Goal: Information Seeking & Learning: Learn about a topic

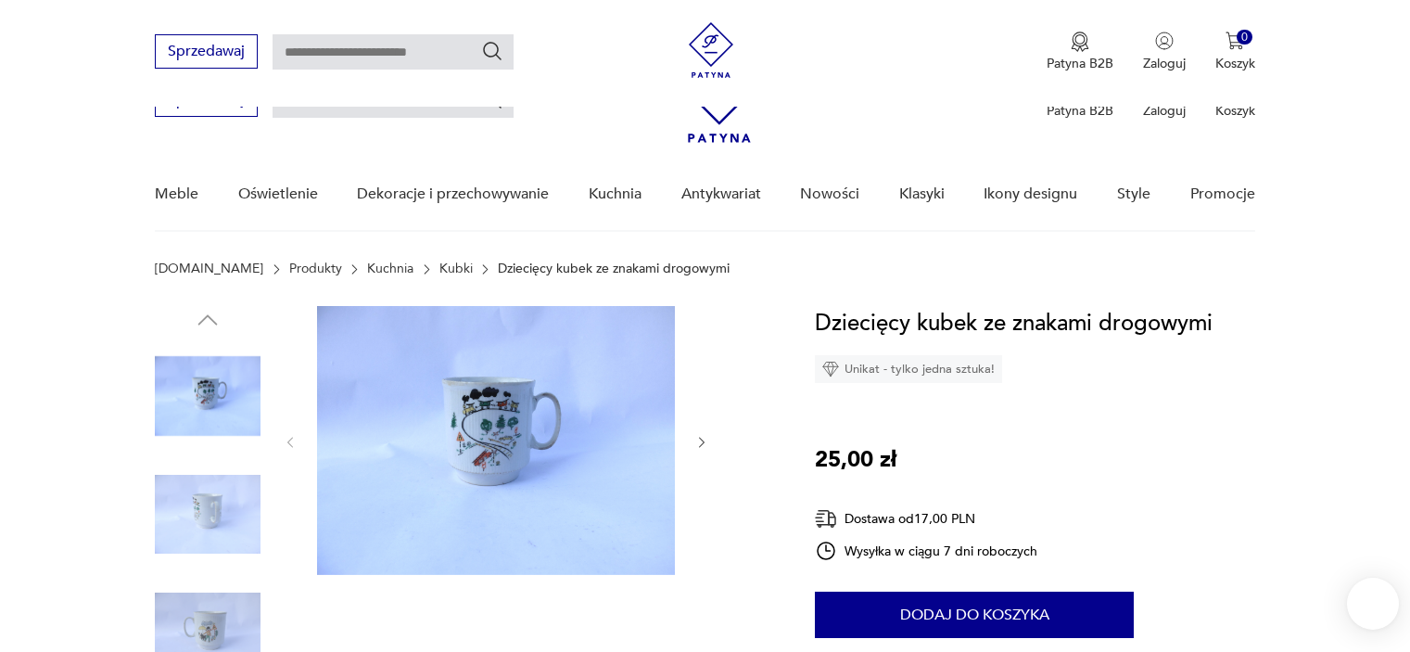
click at [211, 462] on img at bounding box center [208, 515] width 106 height 106
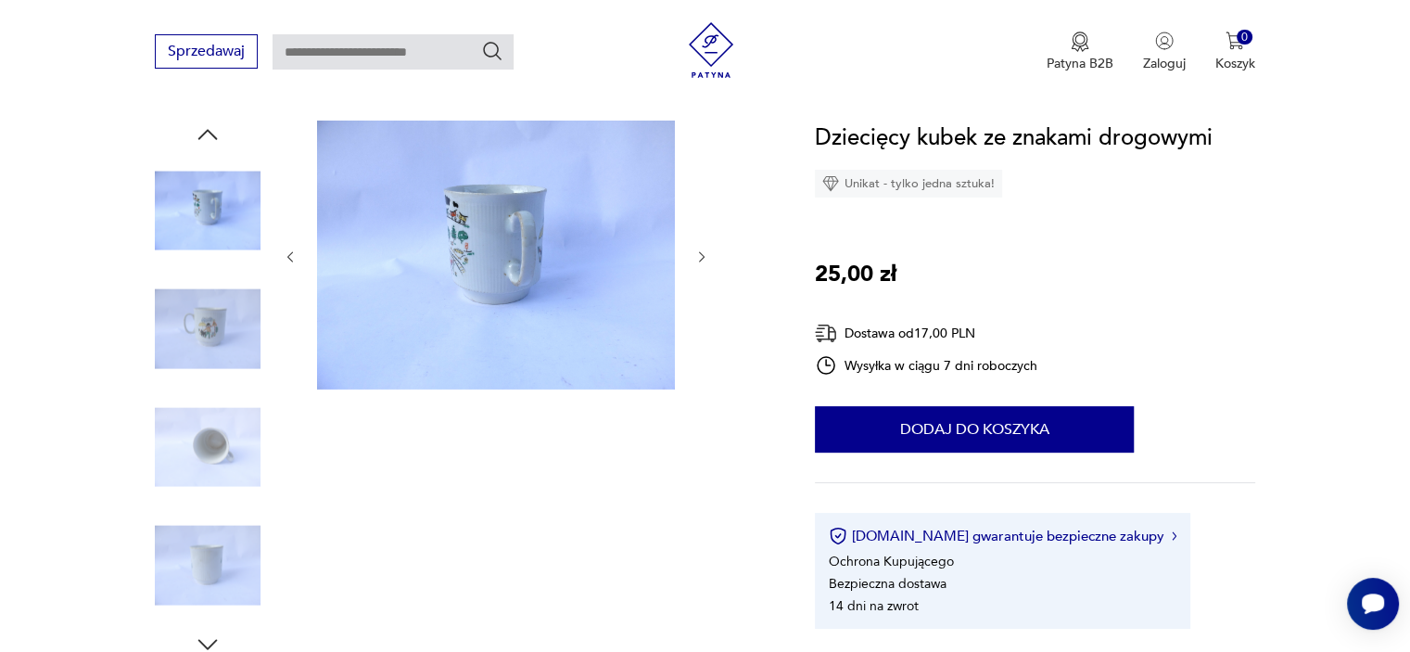
click at [237, 441] on img at bounding box center [208, 447] width 106 height 106
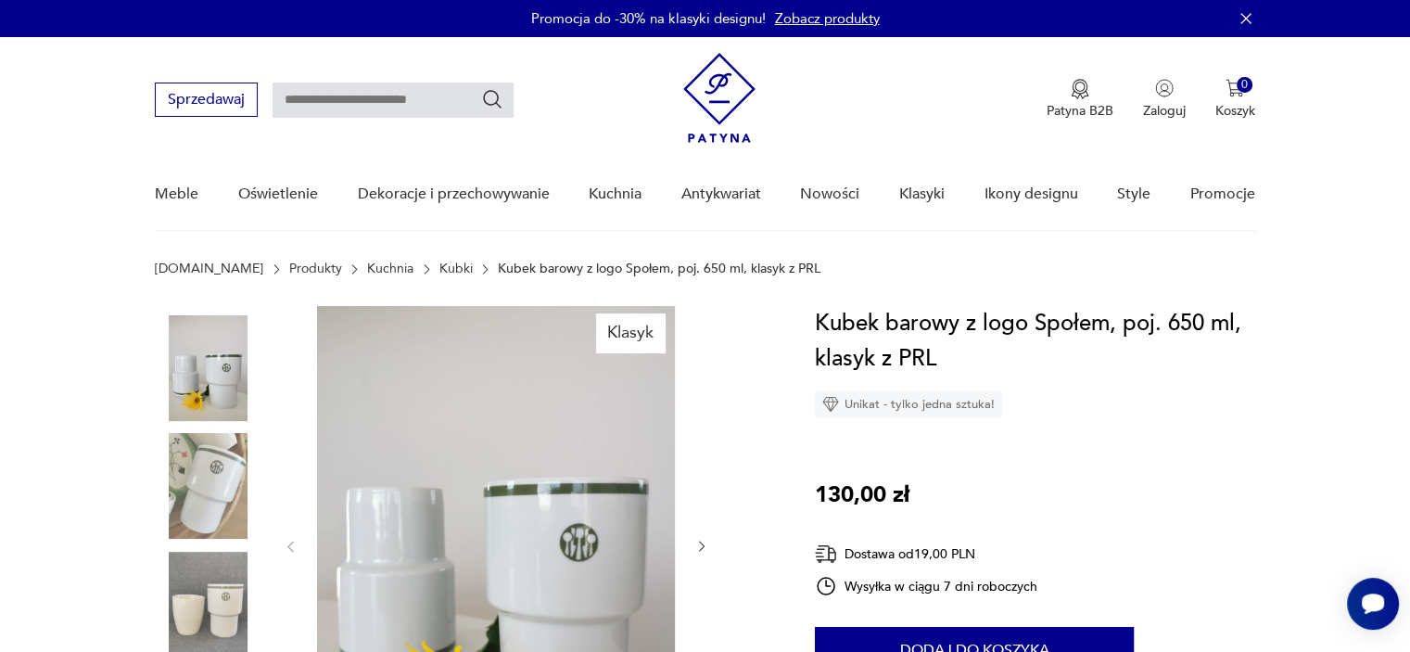
click at [439, 266] on link "Kubki" at bounding box center [455, 268] width 33 height 15
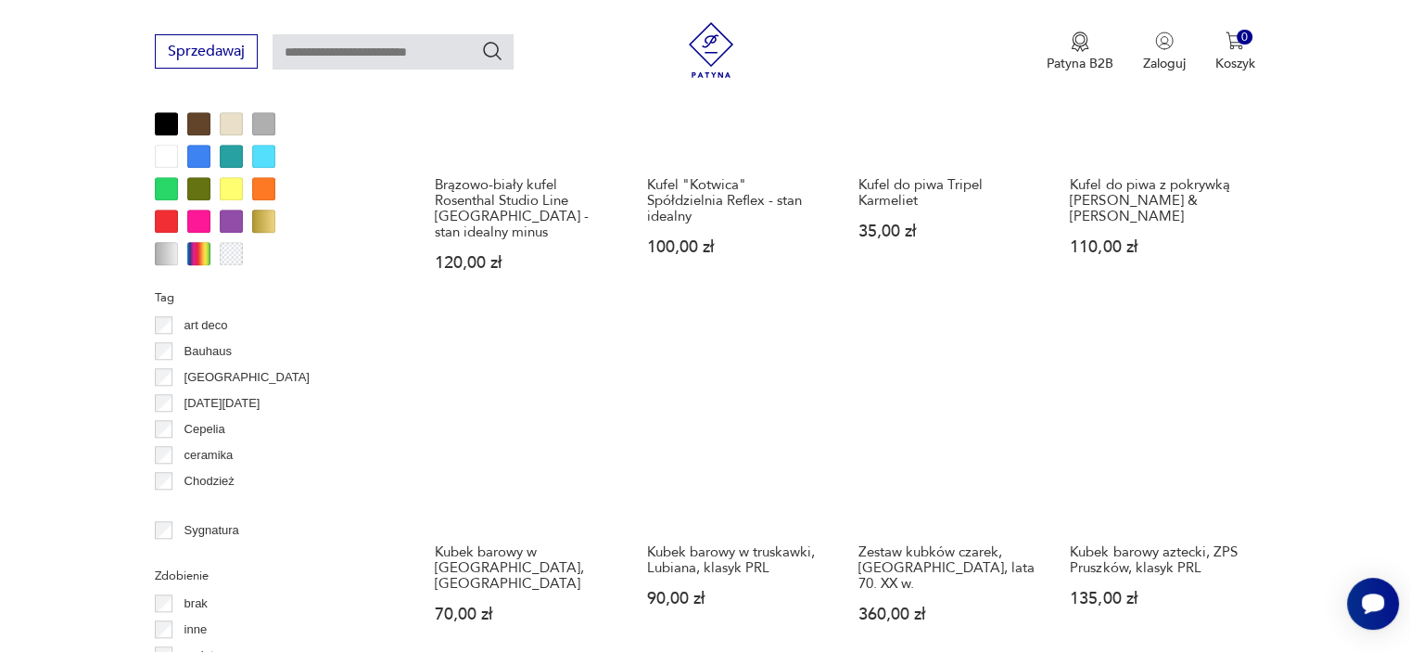
scroll to position [1788, 0]
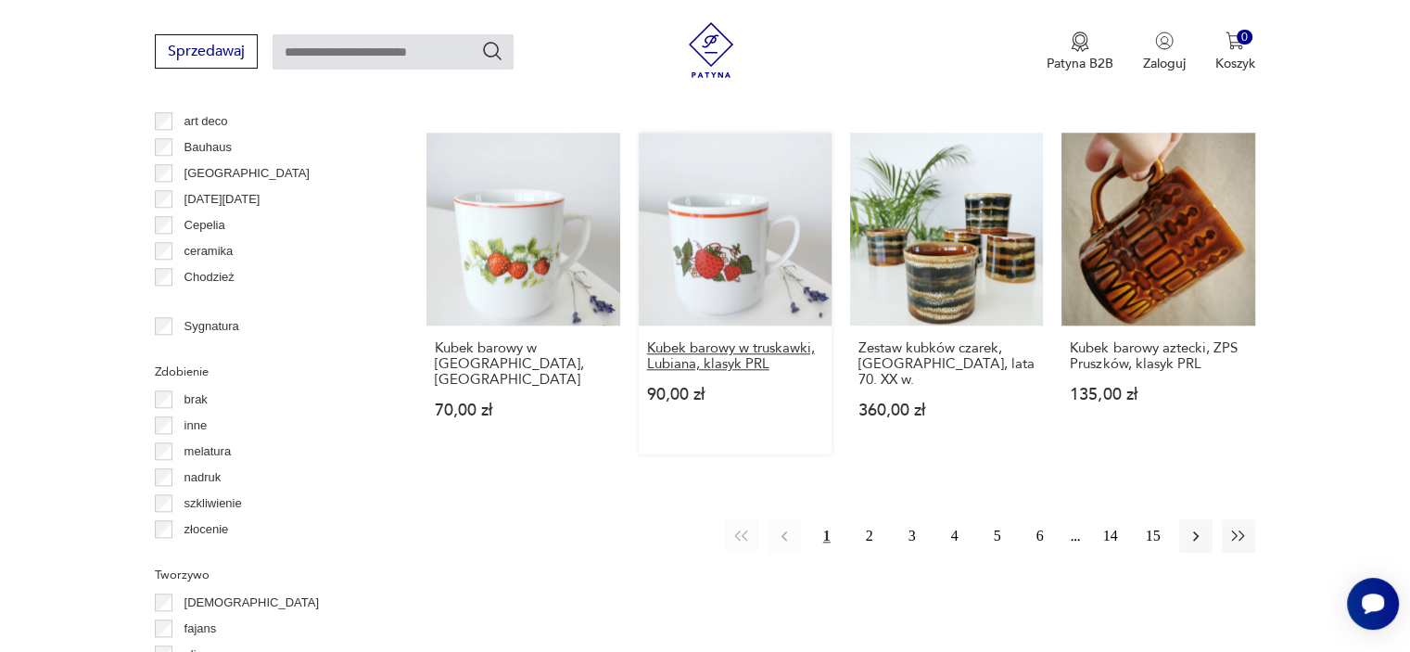
click at [741, 355] on h3 "Kubek barowy w truskawki, Lubiana, klasyk PRL" at bounding box center [735, 356] width 176 height 32
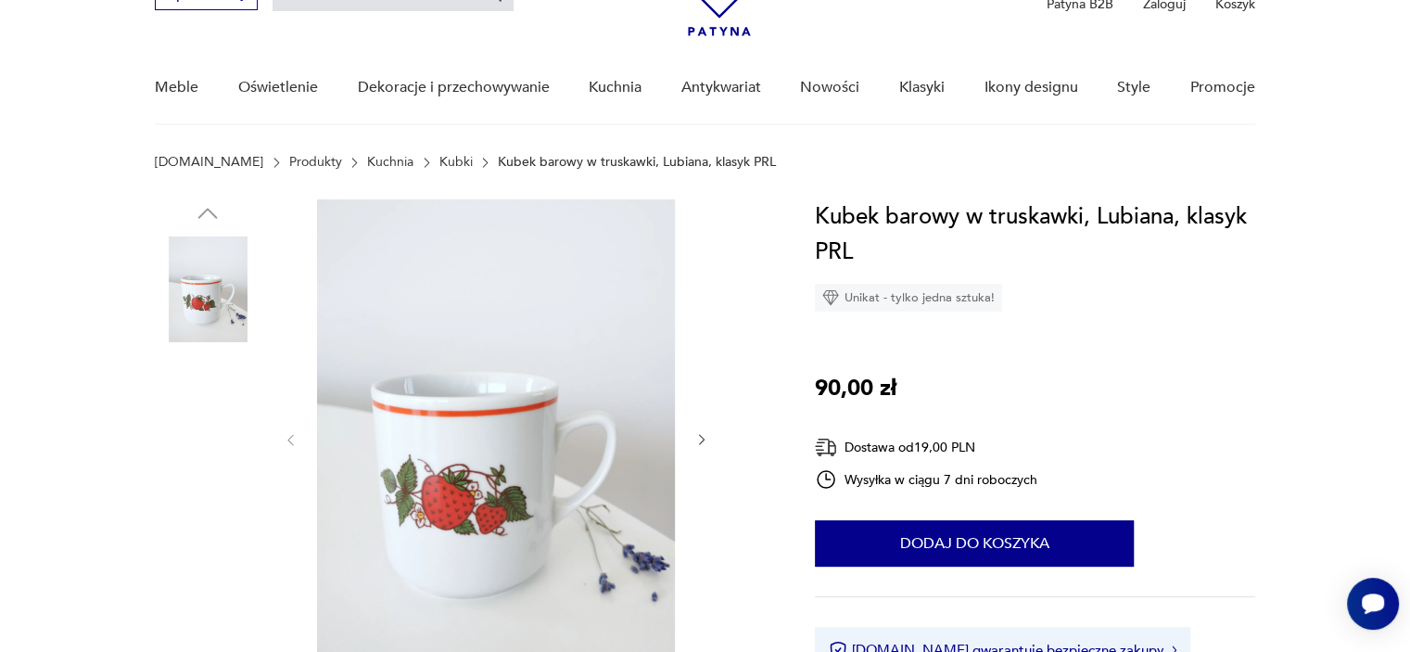
scroll to position [185, 0]
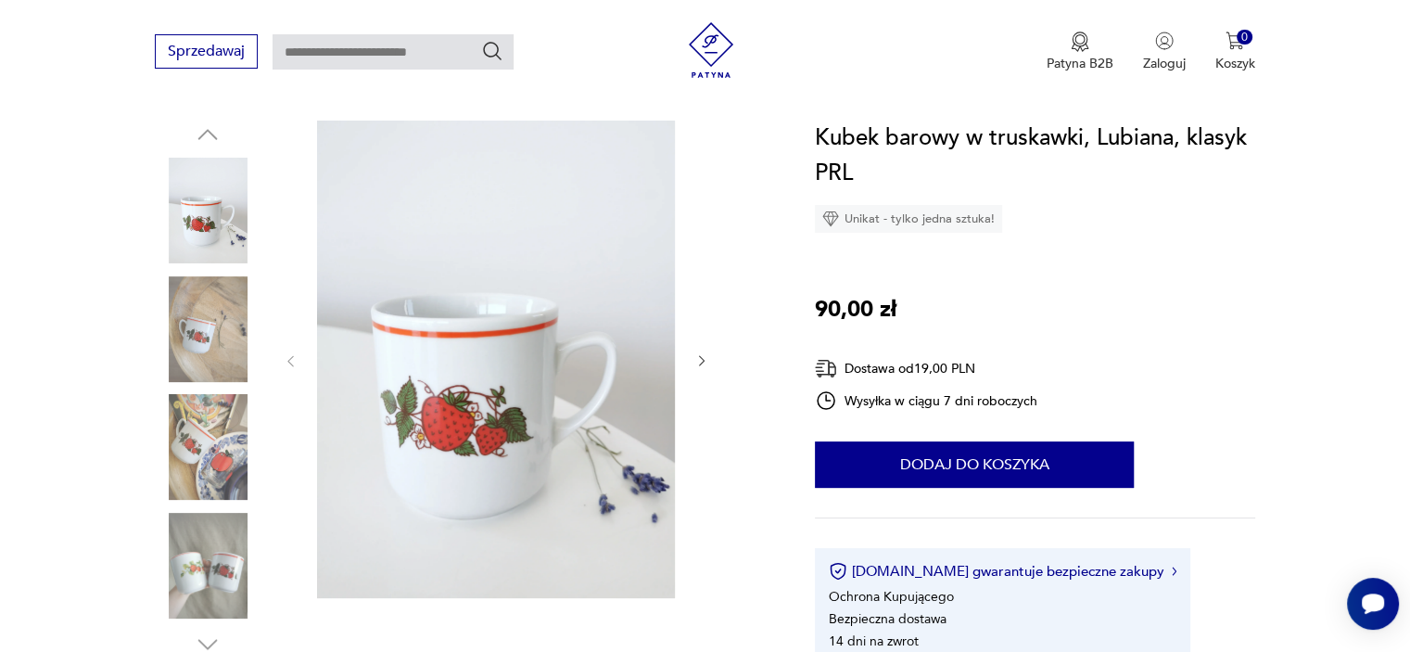
click at [211, 293] on img at bounding box center [208, 329] width 106 height 106
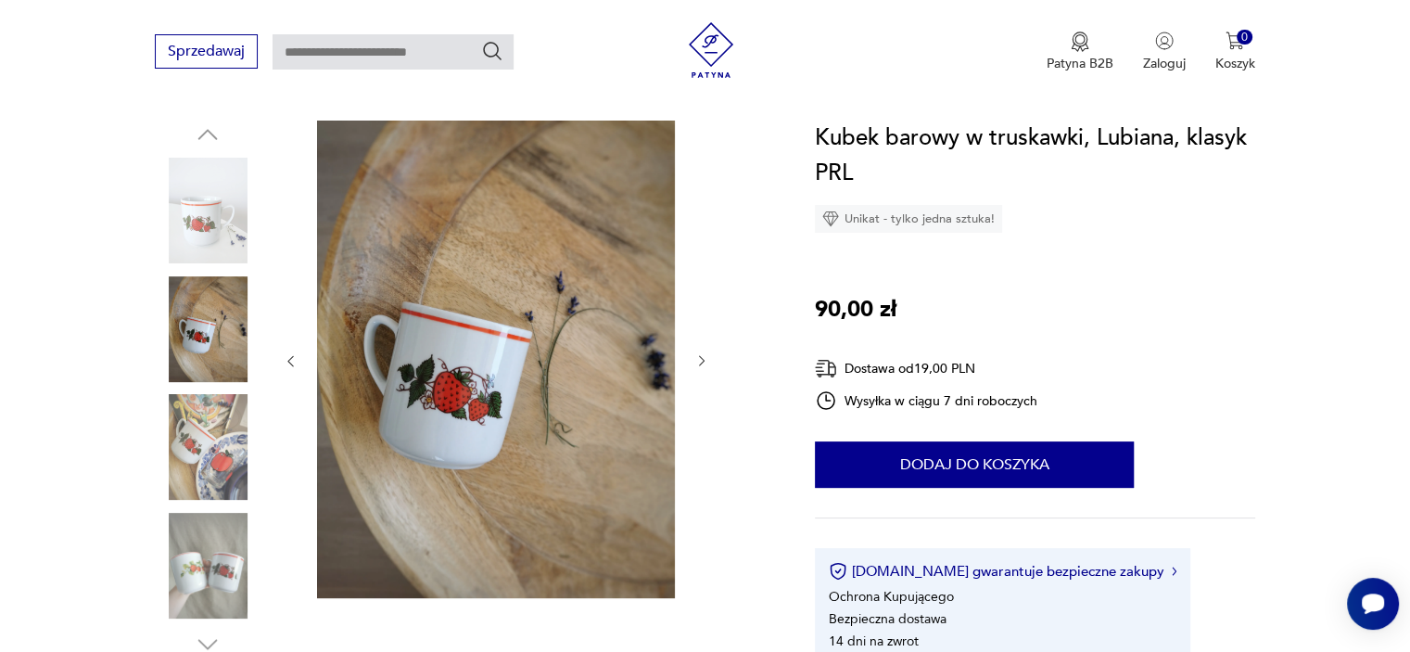
click at [222, 422] on img at bounding box center [208, 447] width 106 height 106
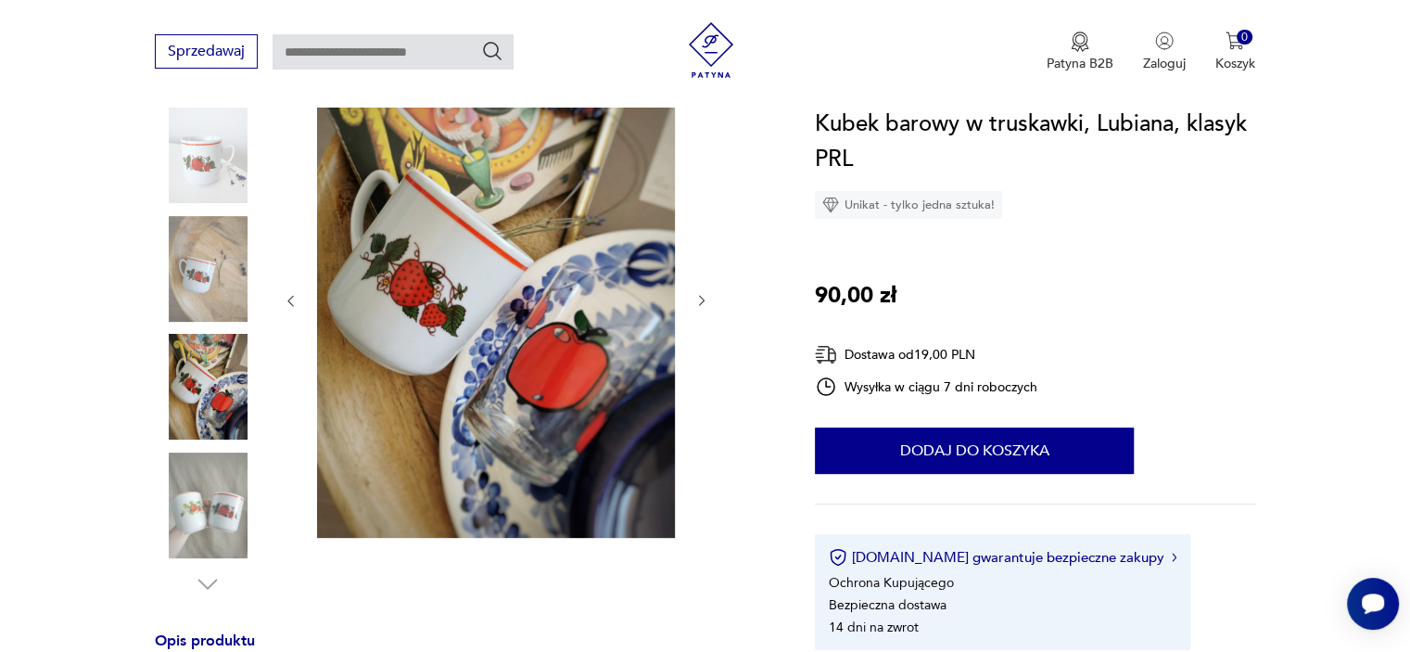
scroll to position [278, 0]
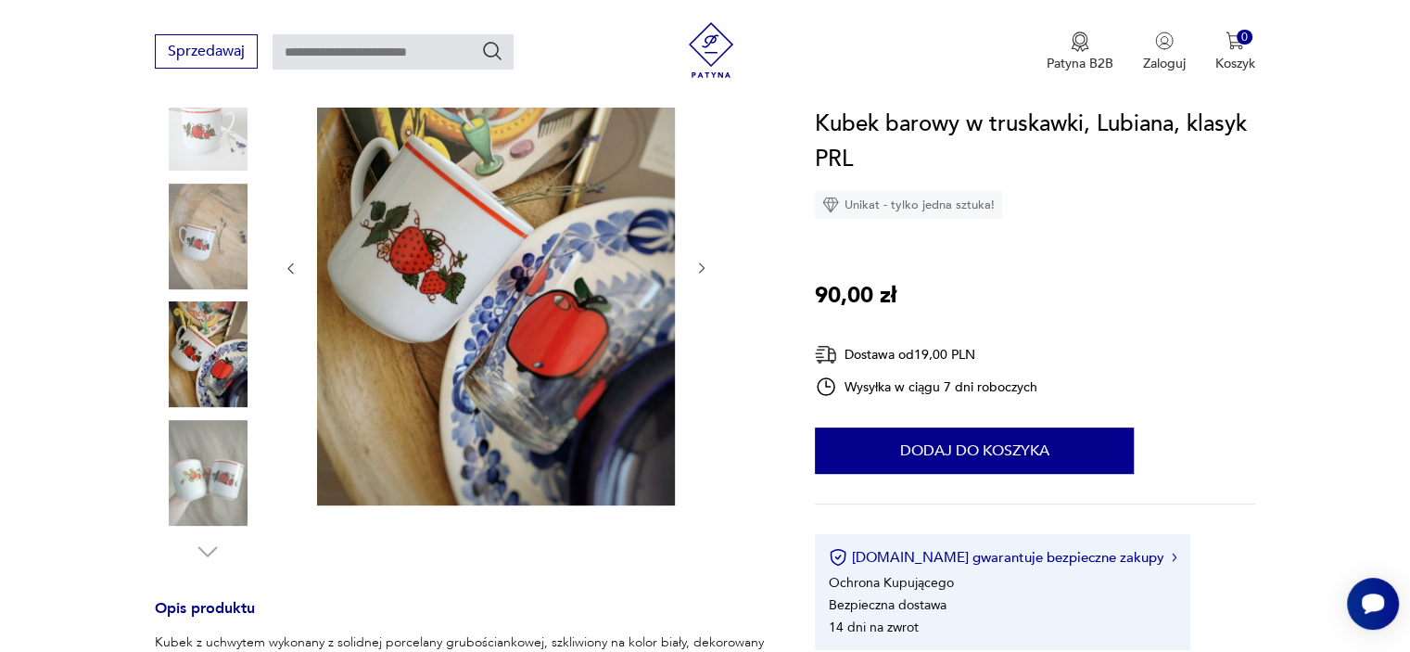
click at [220, 466] on img at bounding box center [208, 473] width 106 height 106
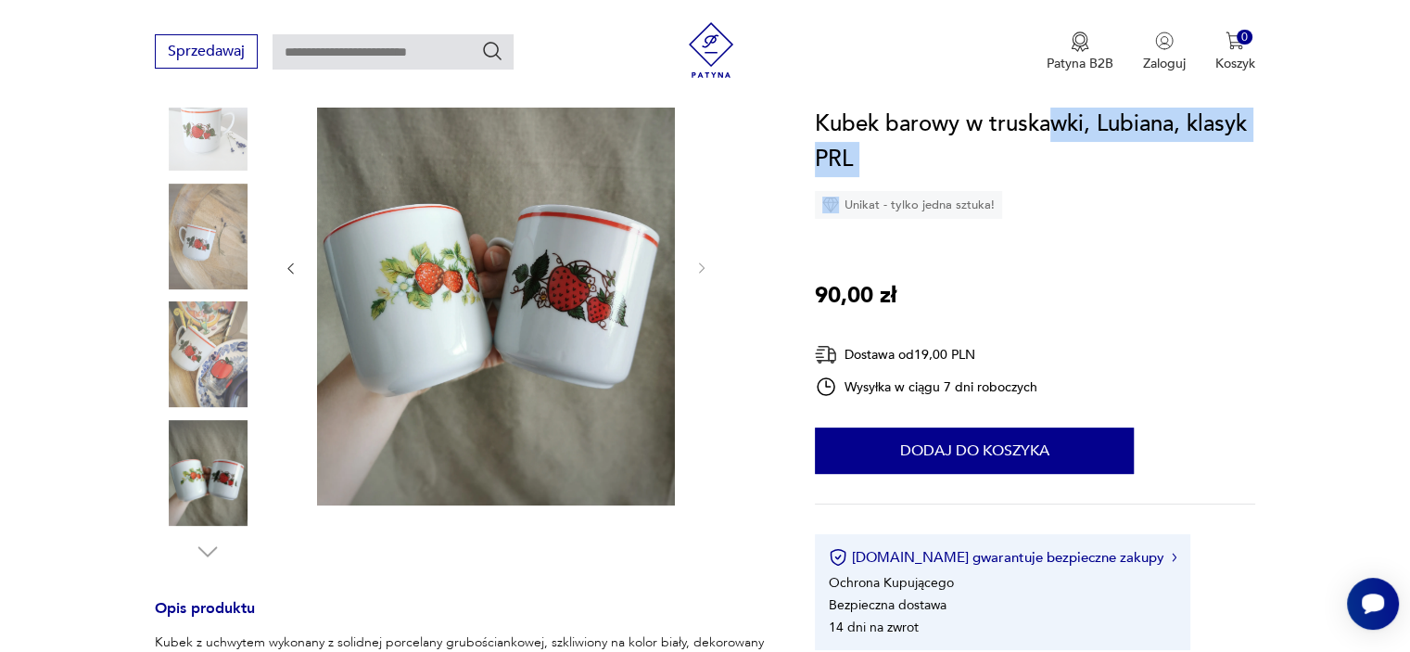
drag, startPoint x: 801, startPoint y: 120, endPoint x: 1047, endPoint y: 117, distance: 246.5
click at [1047, 117] on section "Opis produktu Kubek z uchwytem wykonany z solidnej porcelany grubościankowej, s…" at bounding box center [705, 646] width 1410 height 1237
drag, startPoint x: 1035, startPoint y: 147, endPoint x: 977, endPoint y: 133, distance: 60.2
click at [1034, 148] on h1 "Kubek barowy w truskawki, Lubiana, klasyk PRL" at bounding box center [1035, 142] width 440 height 70
click at [810, 114] on section "Opis produktu Kubek z uchwytem wykonany z solidnej porcelany grubościankowej, s…" at bounding box center [705, 646] width 1410 height 1237
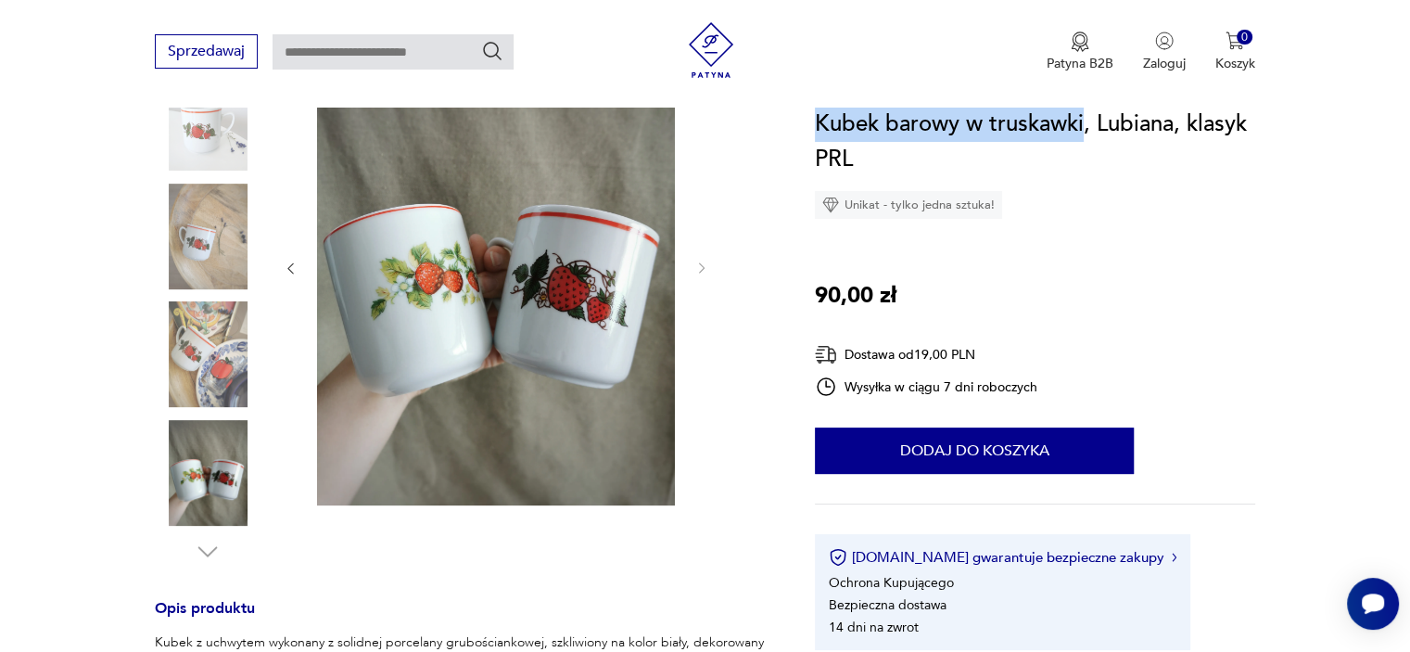
drag, startPoint x: 816, startPoint y: 120, endPoint x: 1083, endPoint y: 112, distance: 268.0
click at [1083, 112] on h1 "Kubek barowy w truskawki, Lubiana, klasyk PRL" at bounding box center [1035, 142] width 440 height 70
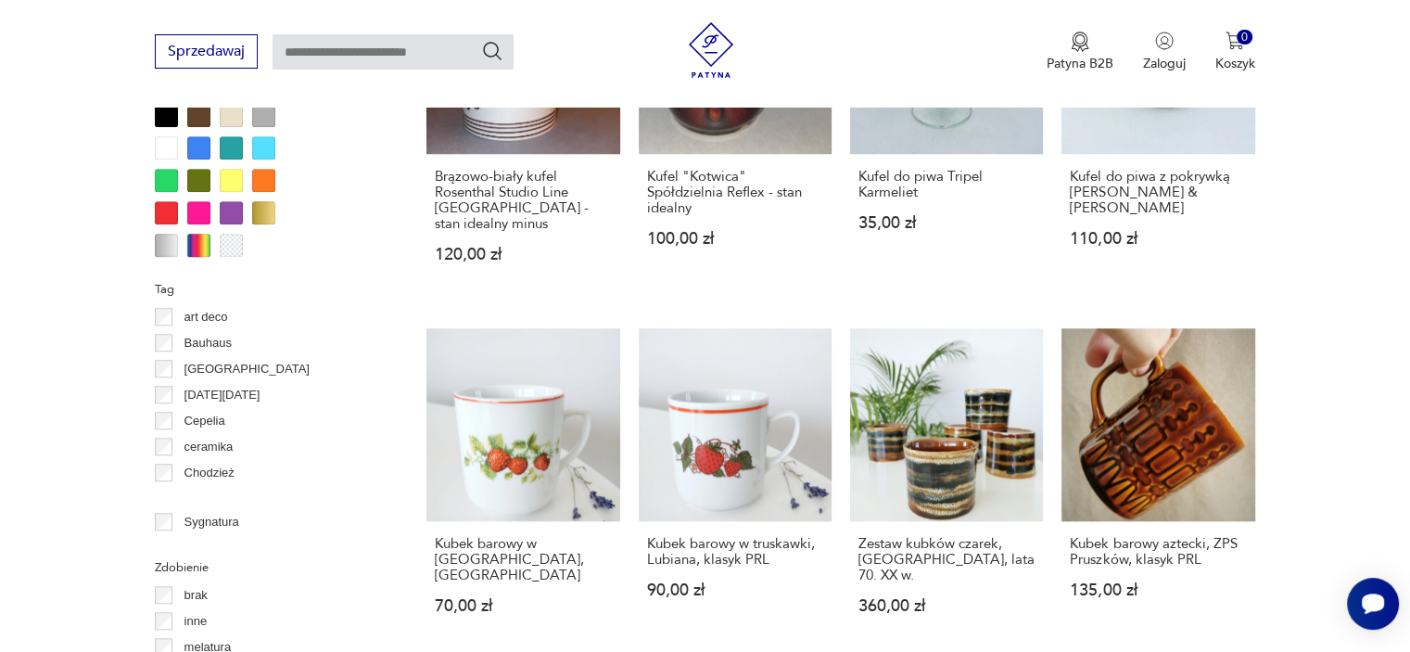
scroll to position [1764, 0]
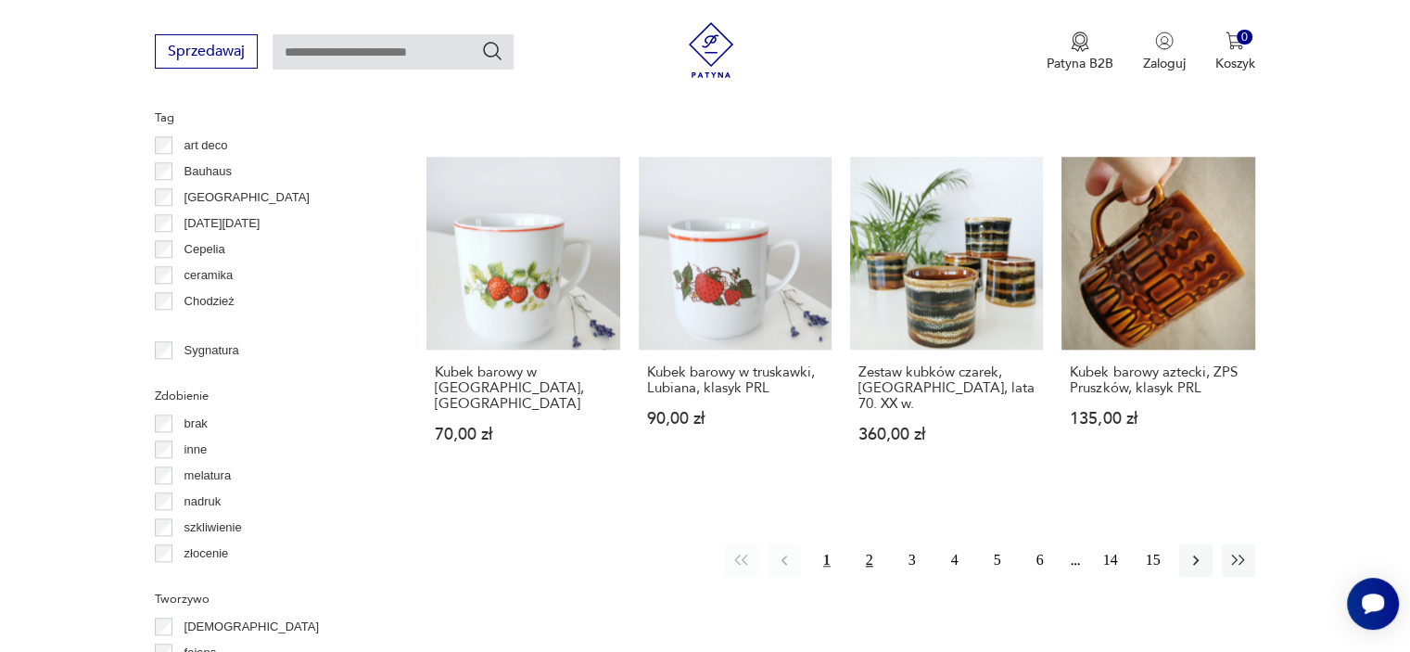
click at [869, 543] on button "2" at bounding box center [869, 559] width 33 height 33
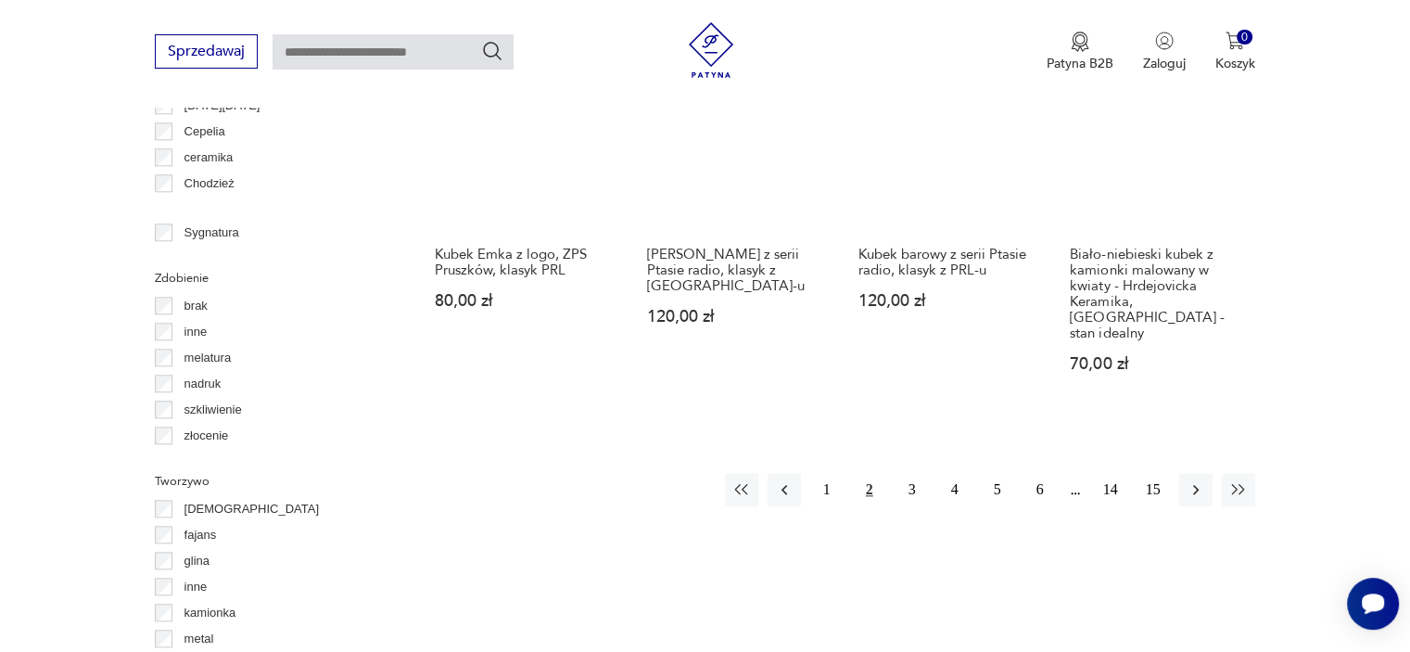
scroll to position [1789, 0]
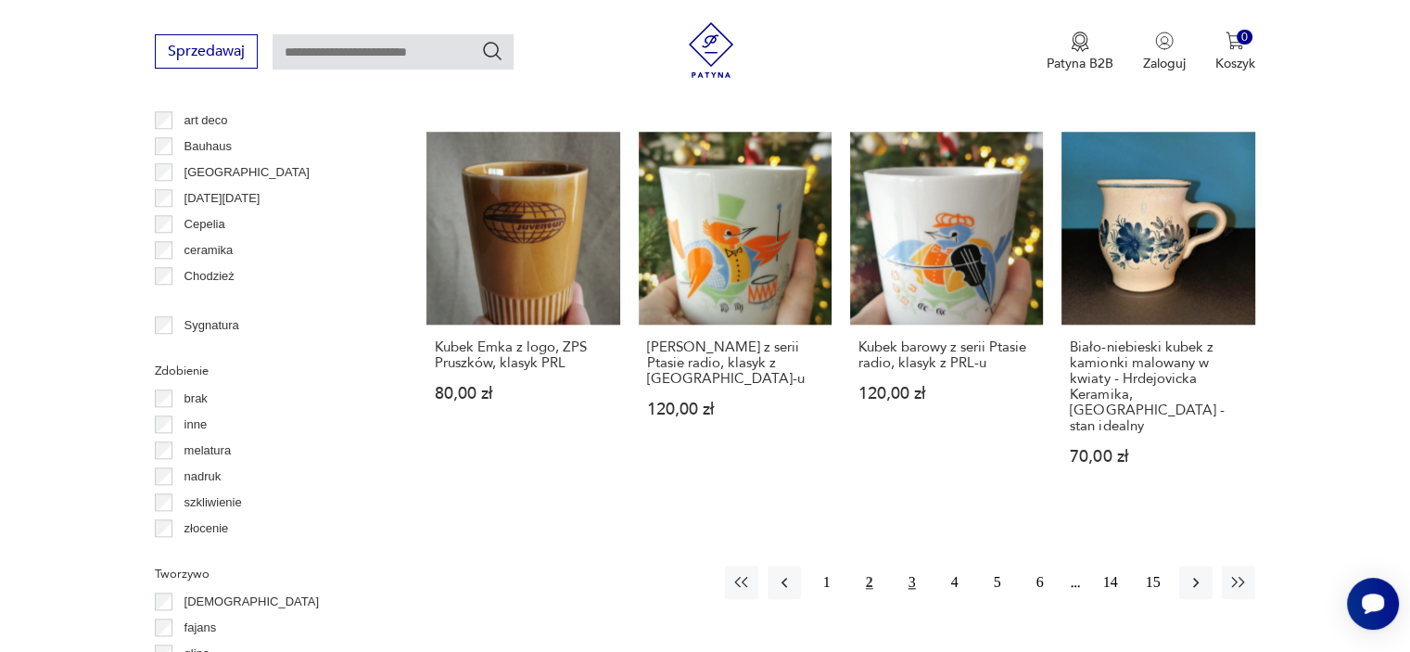
click at [912, 565] on button "3" at bounding box center [911, 581] width 33 height 33
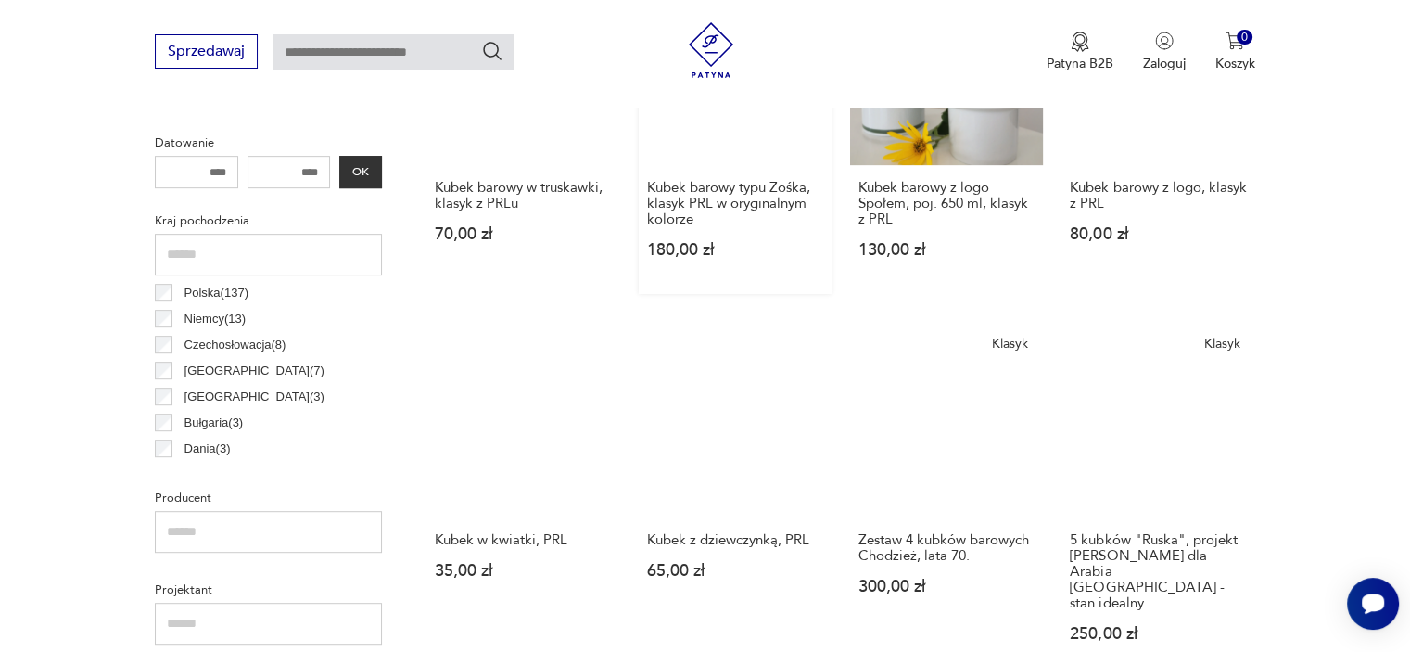
scroll to position [1047, 0]
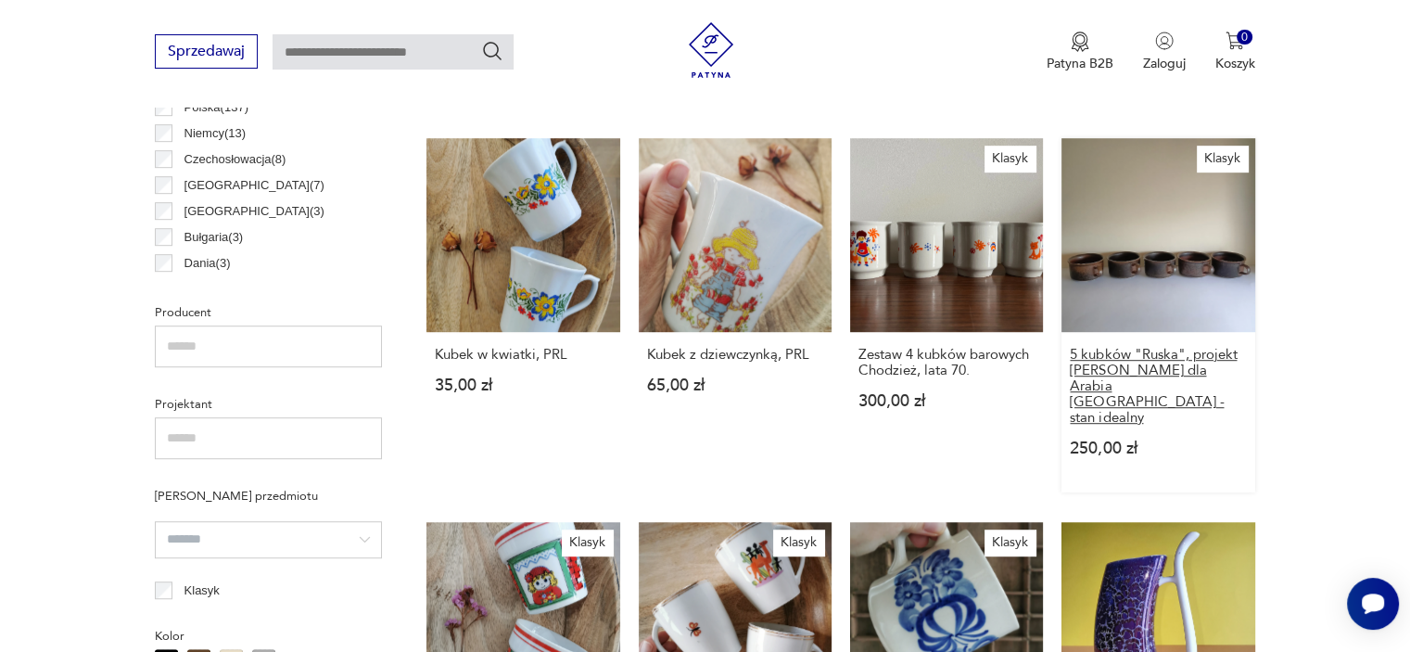
click at [1154, 381] on h3 "5 kubków "Ruska", projekt [PERSON_NAME] dla Arabia [GEOGRAPHIC_DATA] - stan ide…" at bounding box center [1157, 386] width 176 height 79
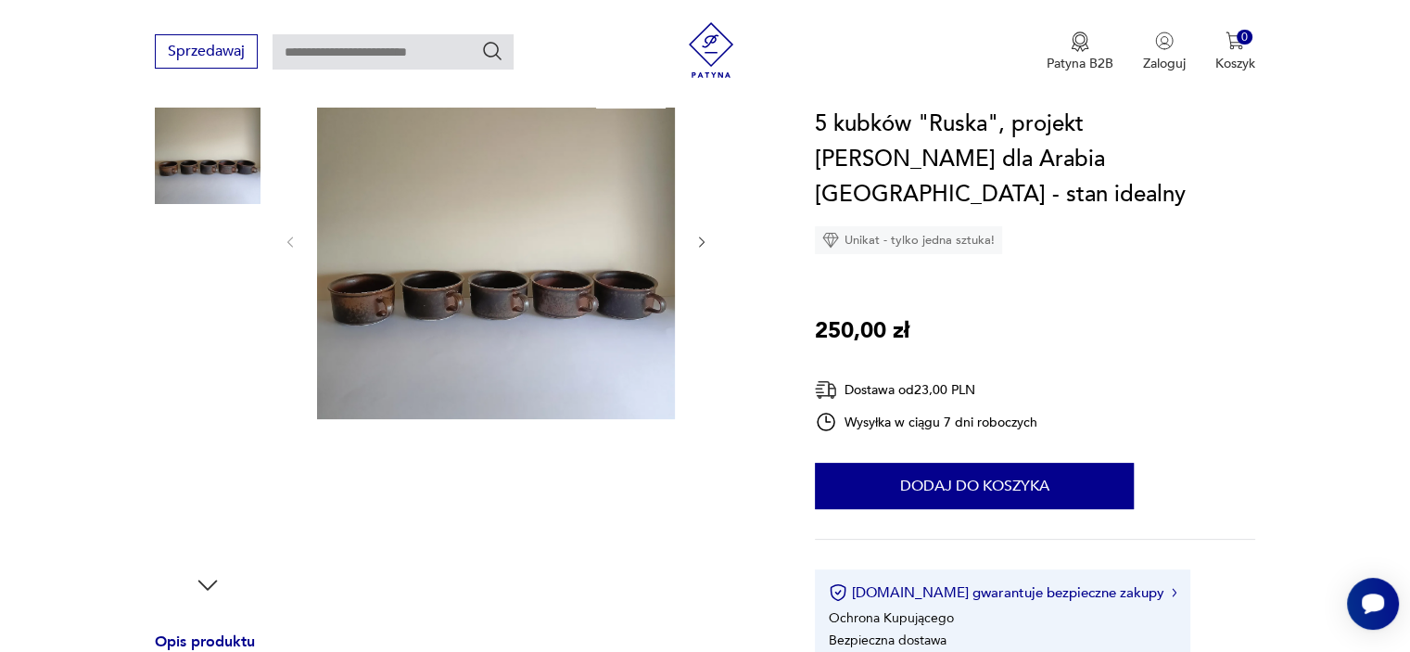
scroll to position [278, 0]
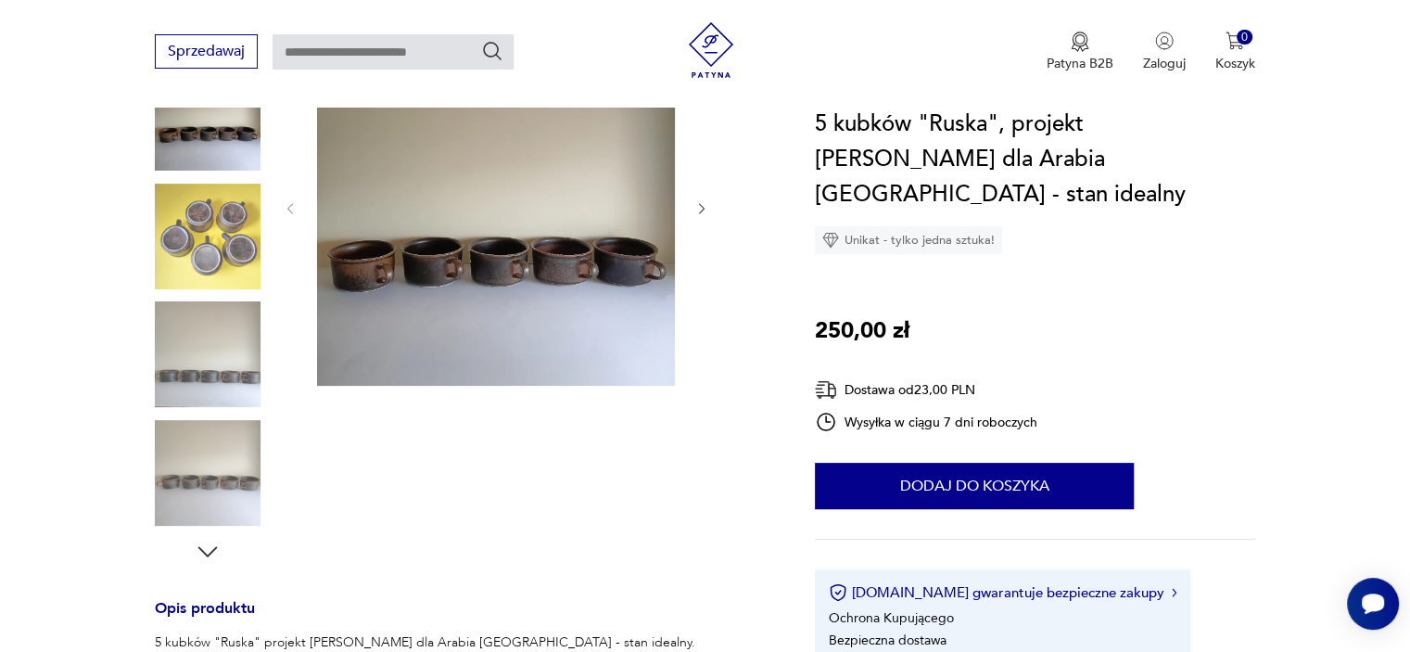
click at [223, 234] on img at bounding box center [208, 236] width 106 height 106
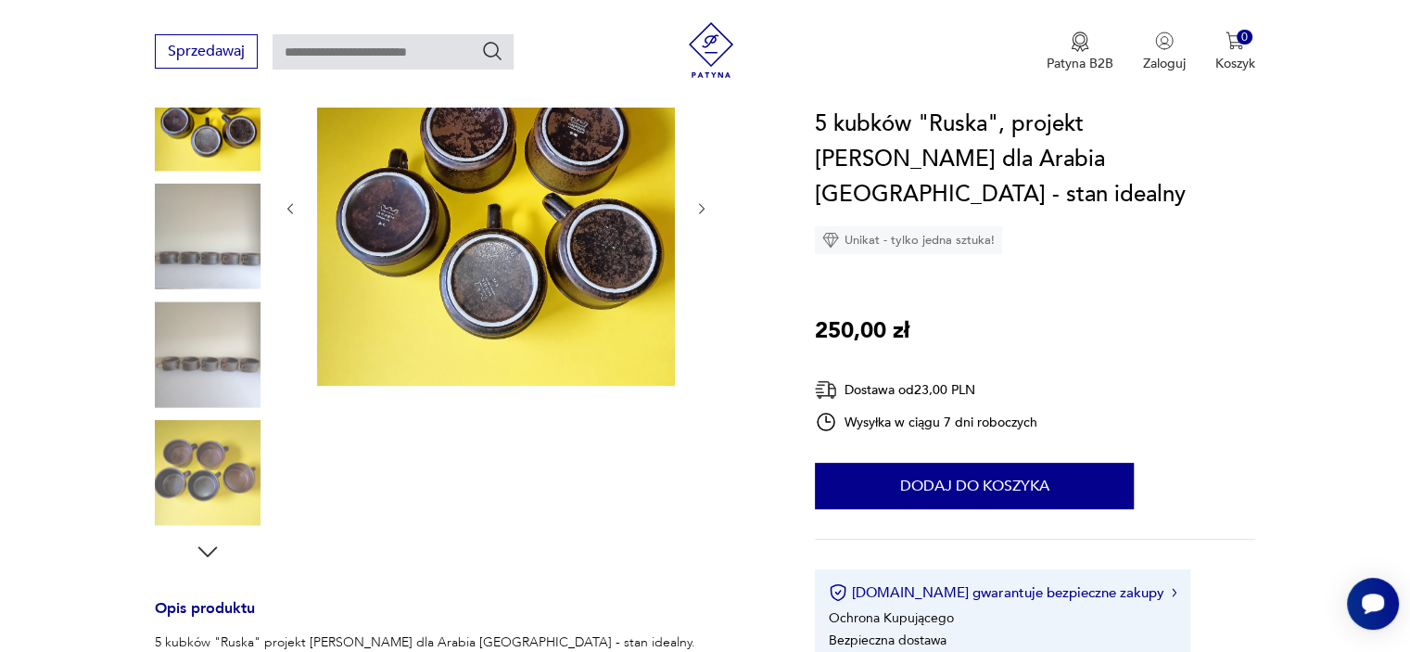
click at [200, 280] on img at bounding box center [208, 236] width 106 height 106
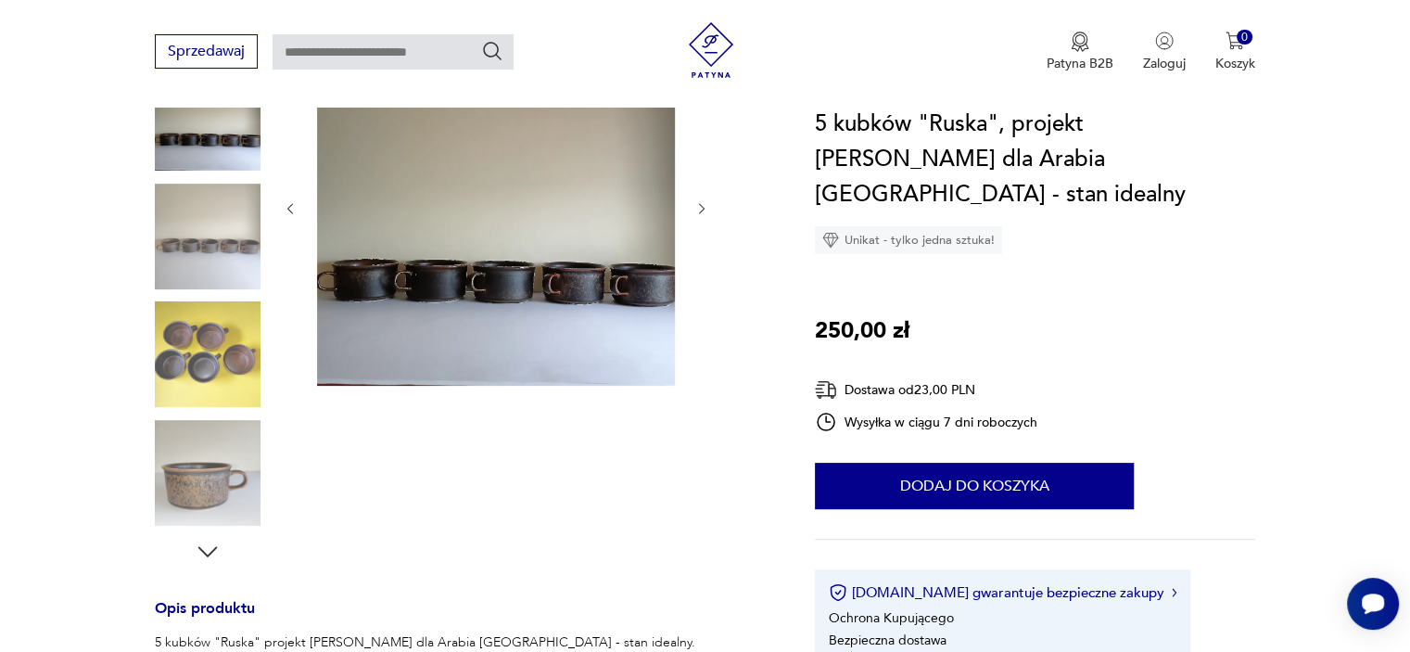
click at [197, 298] on div at bounding box center [208, 296] width 106 height 463
click at [188, 347] on img at bounding box center [208, 354] width 106 height 106
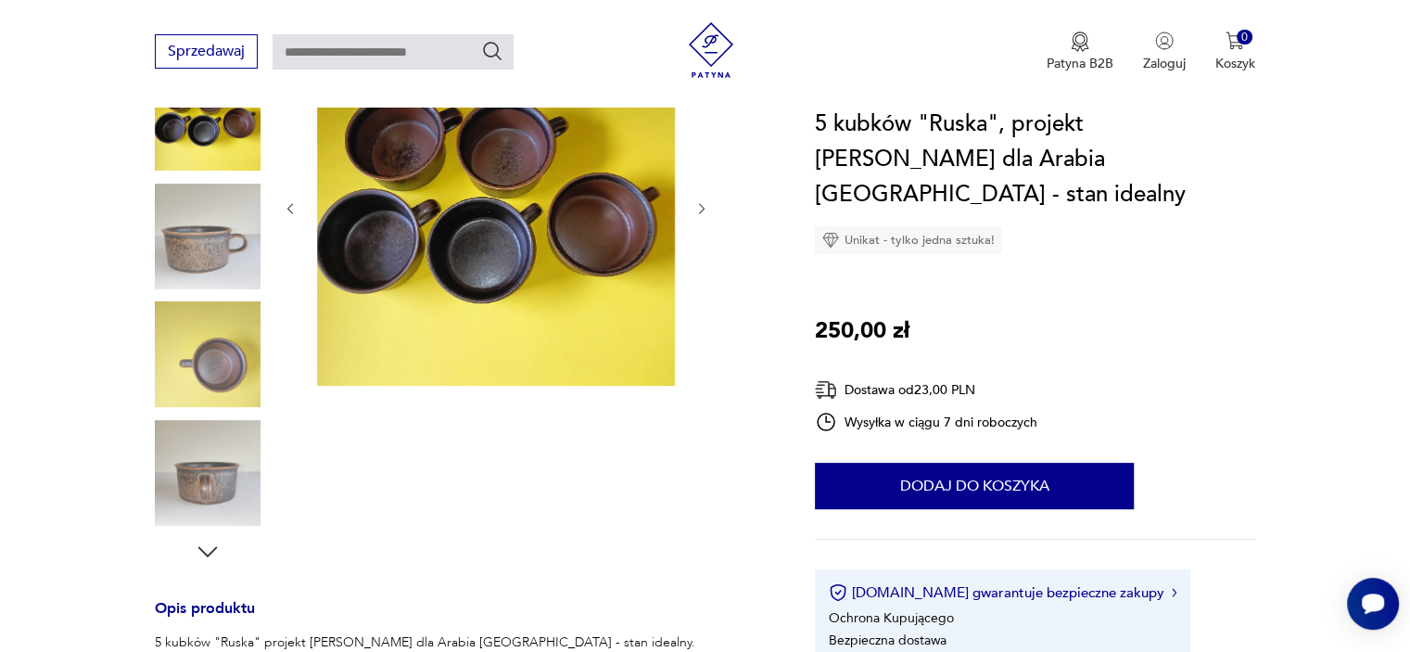
click at [190, 311] on img at bounding box center [208, 354] width 106 height 106
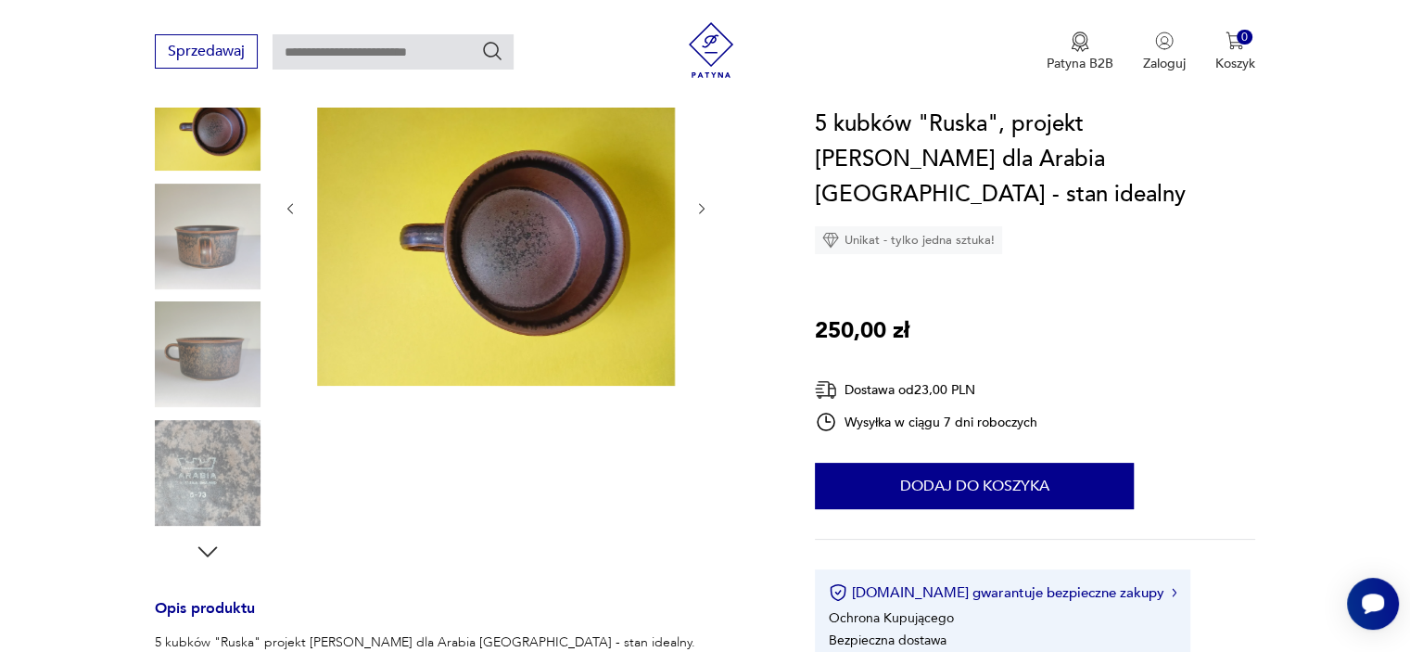
click at [195, 267] on img at bounding box center [208, 236] width 106 height 106
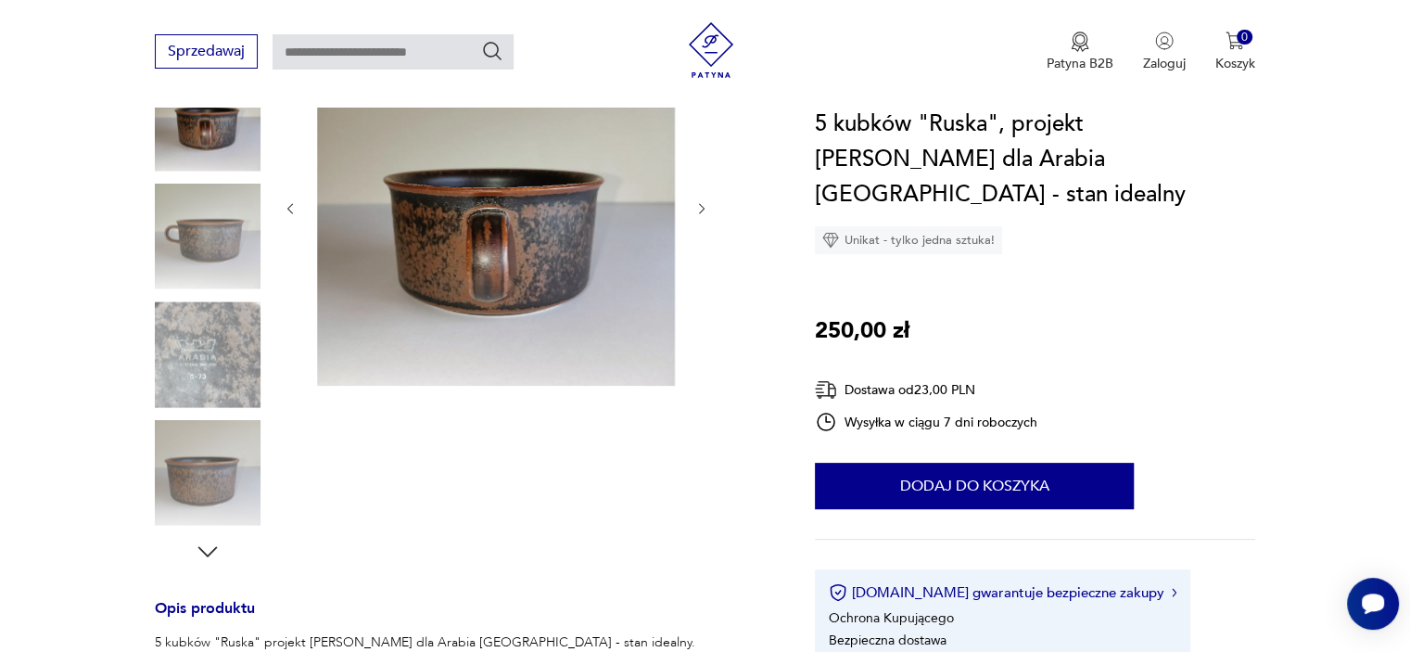
click at [200, 266] on img at bounding box center [208, 236] width 106 height 106
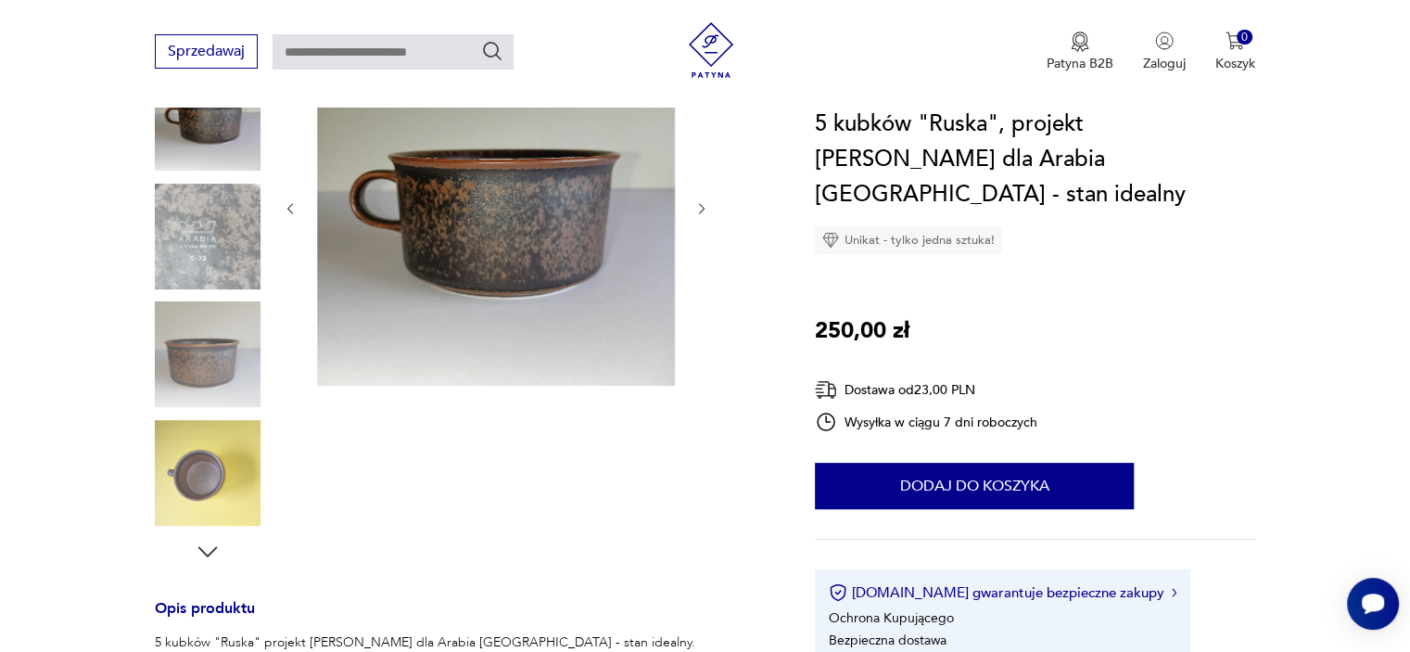
click at [196, 329] on img at bounding box center [208, 354] width 106 height 106
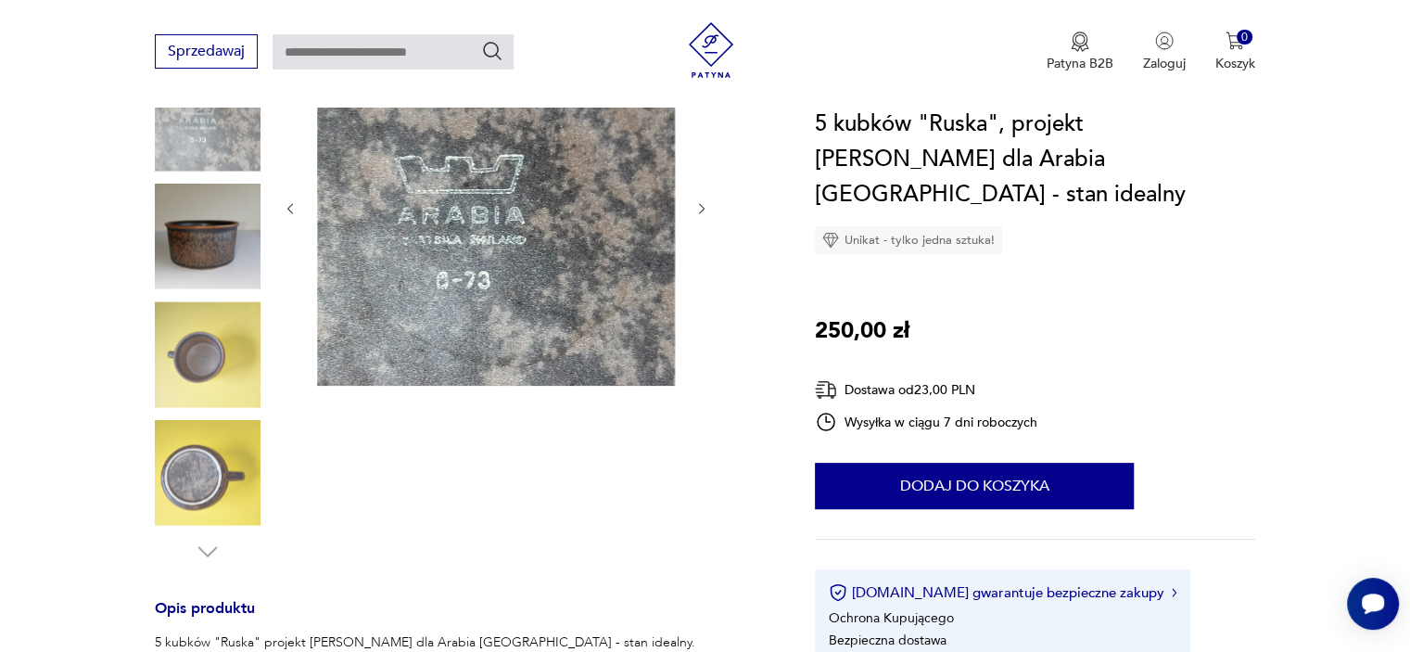
click at [193, 362] on img at bounding box center [208, 354] width 106 height 106
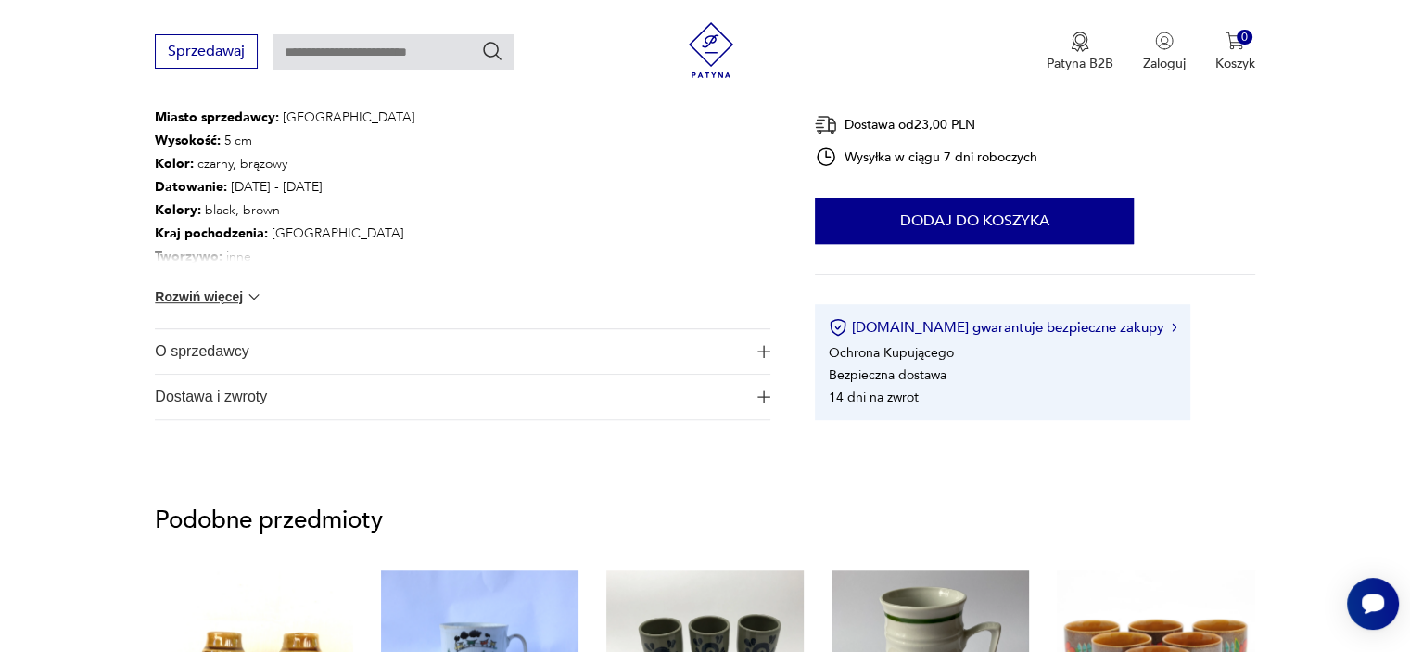
scroll to position [1112, 0]
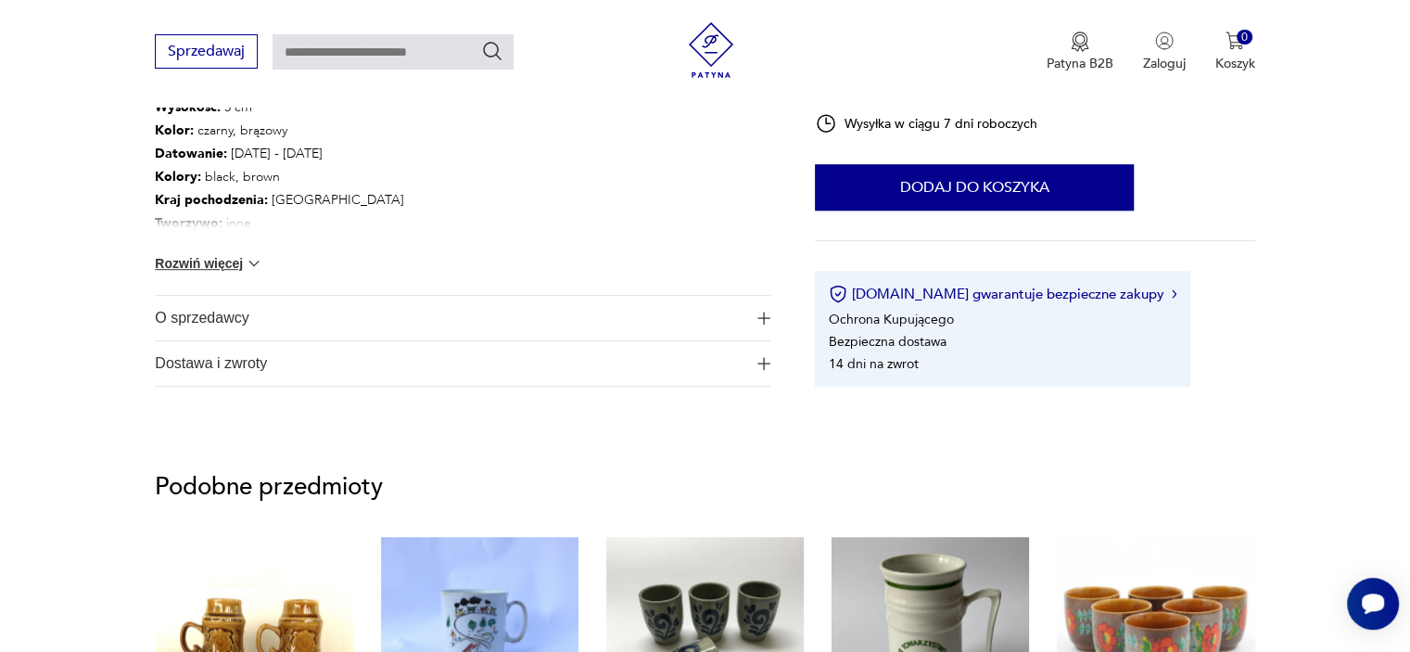
click at [239, 262] on button "Rozwiń więcej" at bounding box center [209, 263] width 108 height 19
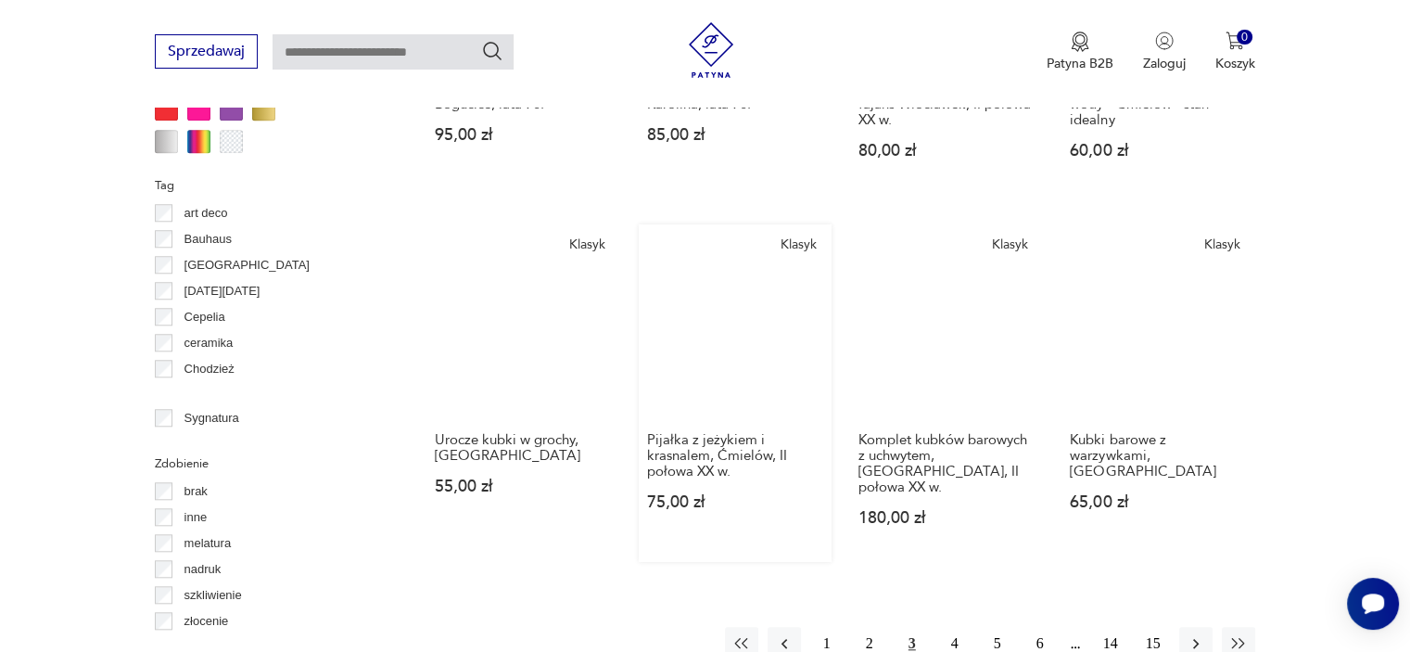
scroll to position [1789, 0]
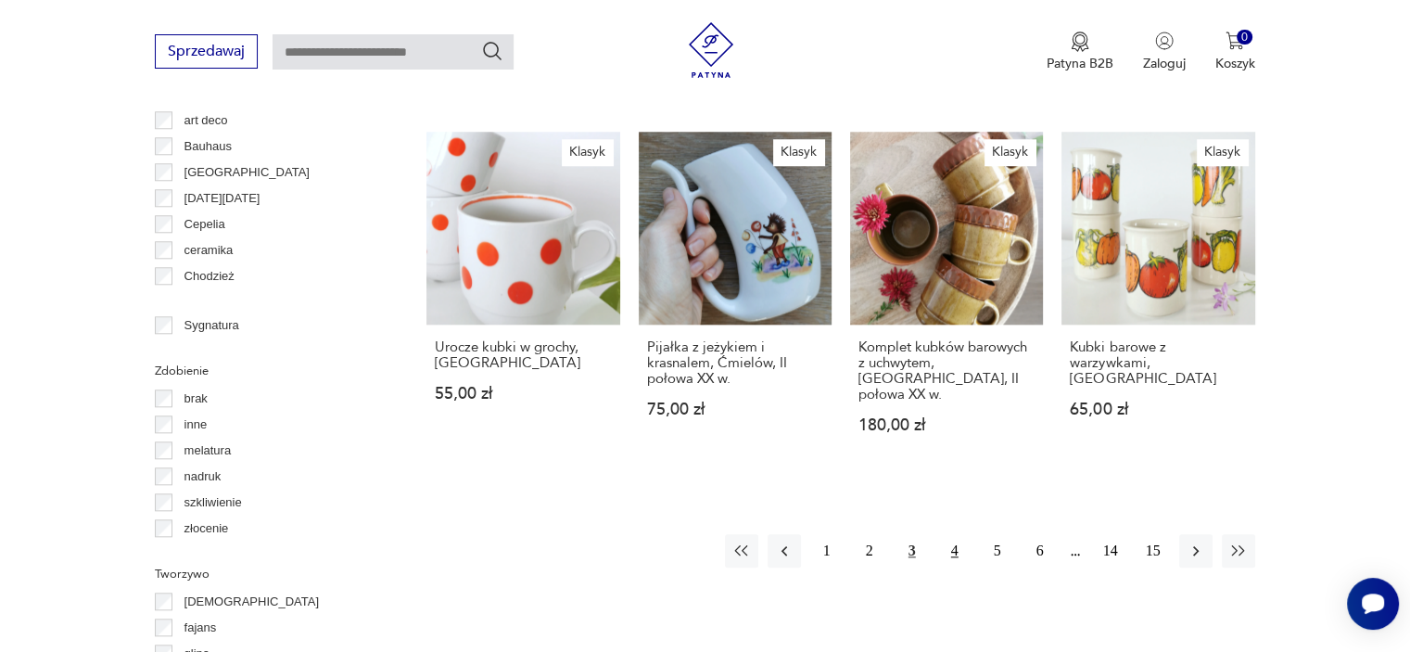
click at [960, 534] on button "4" at bounding box center [954, 550] width 33 height 33
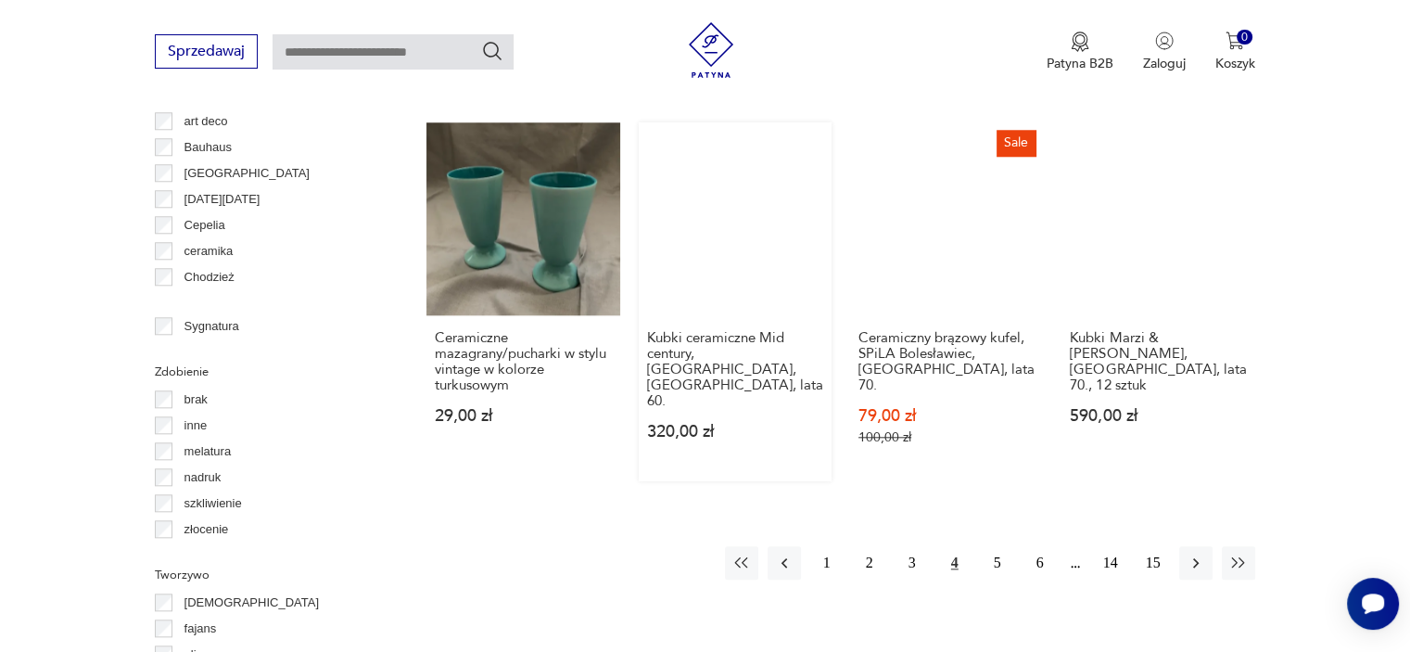
scroll to position [1789, 0]
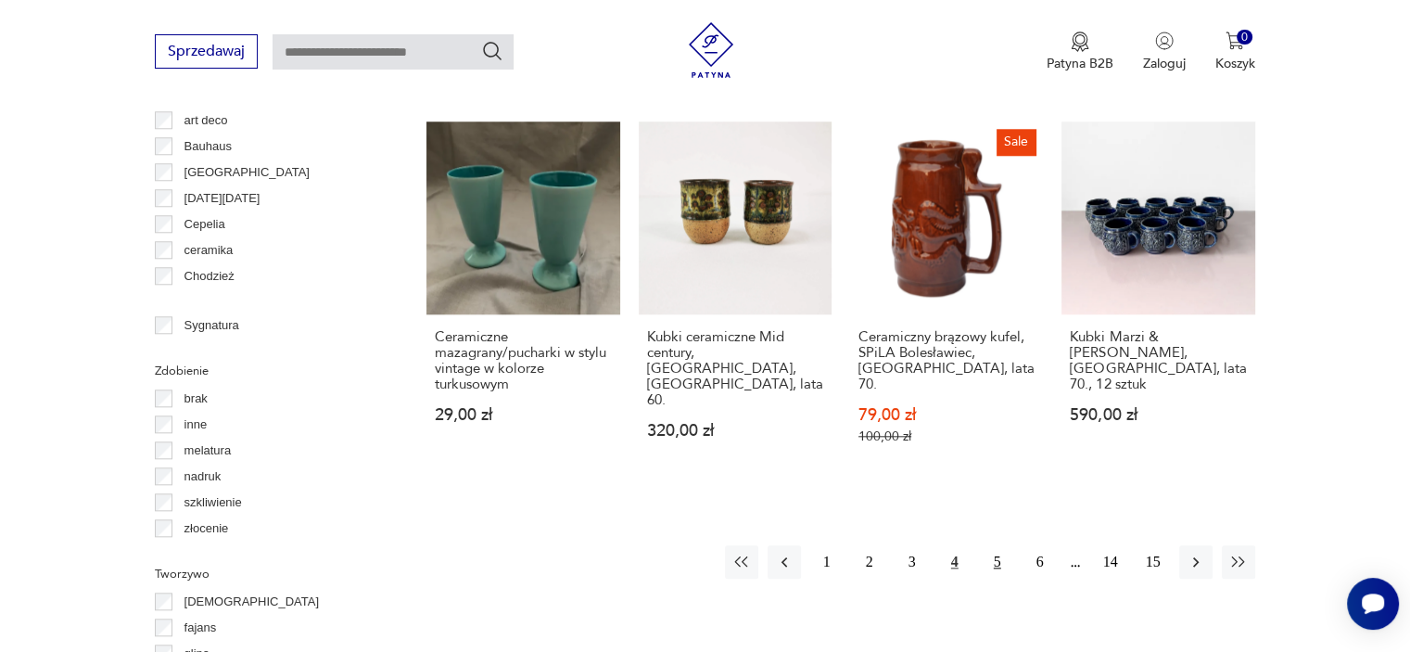
click at [995, 545] on button "5" at bounding box center [996, 561] width 33 height 33
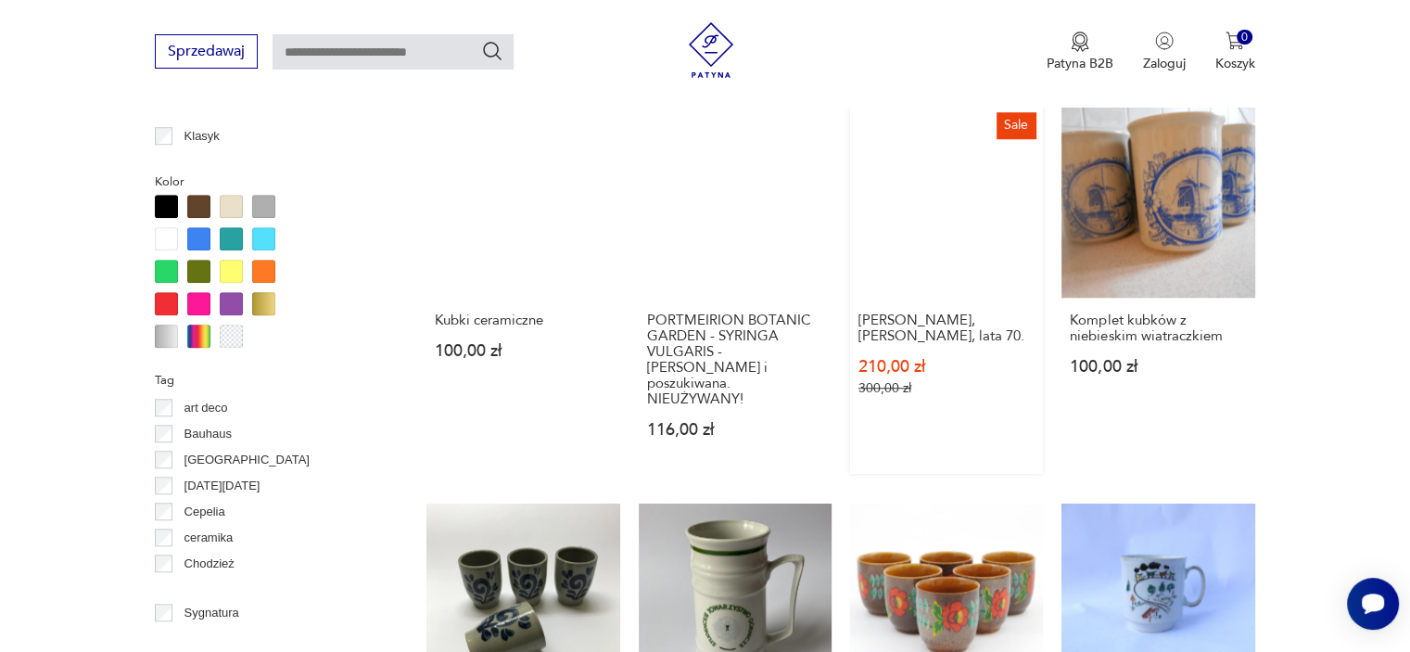
scroll to position [1789, 0]
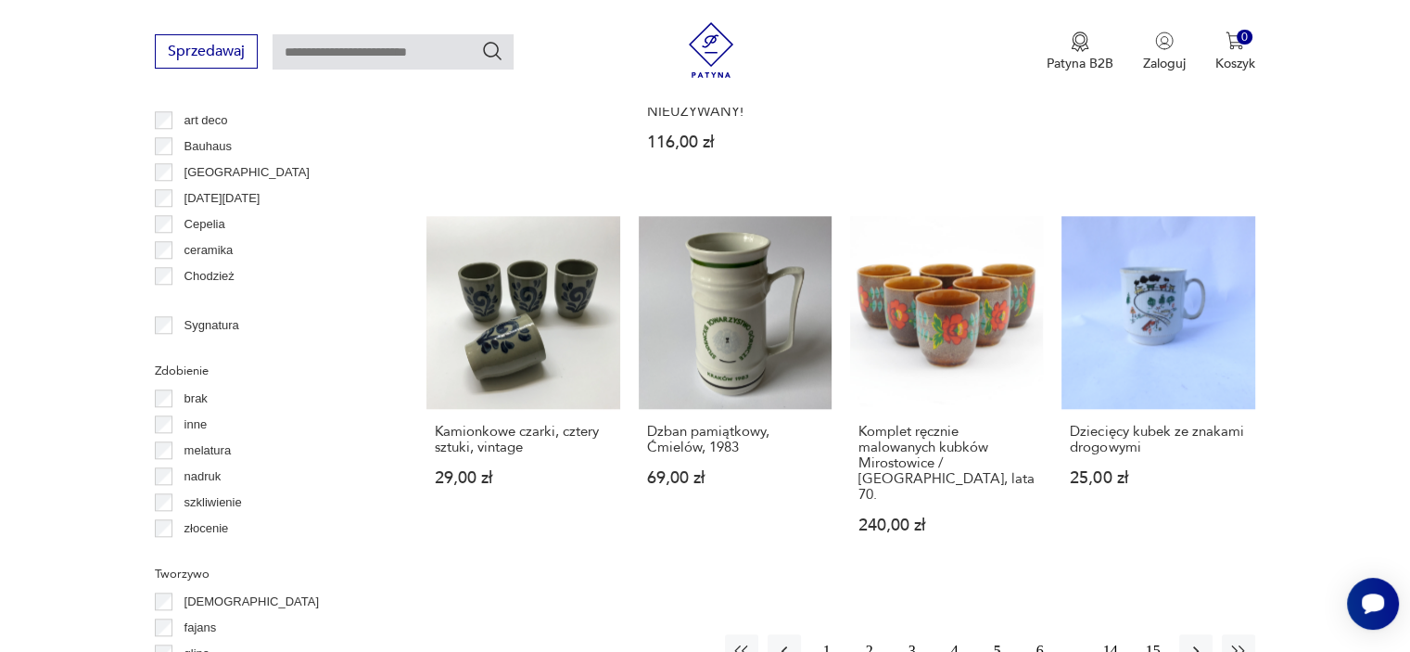
click at [1047, 634] on button "6" at bounding box center [1039, 650] width 33 height 33
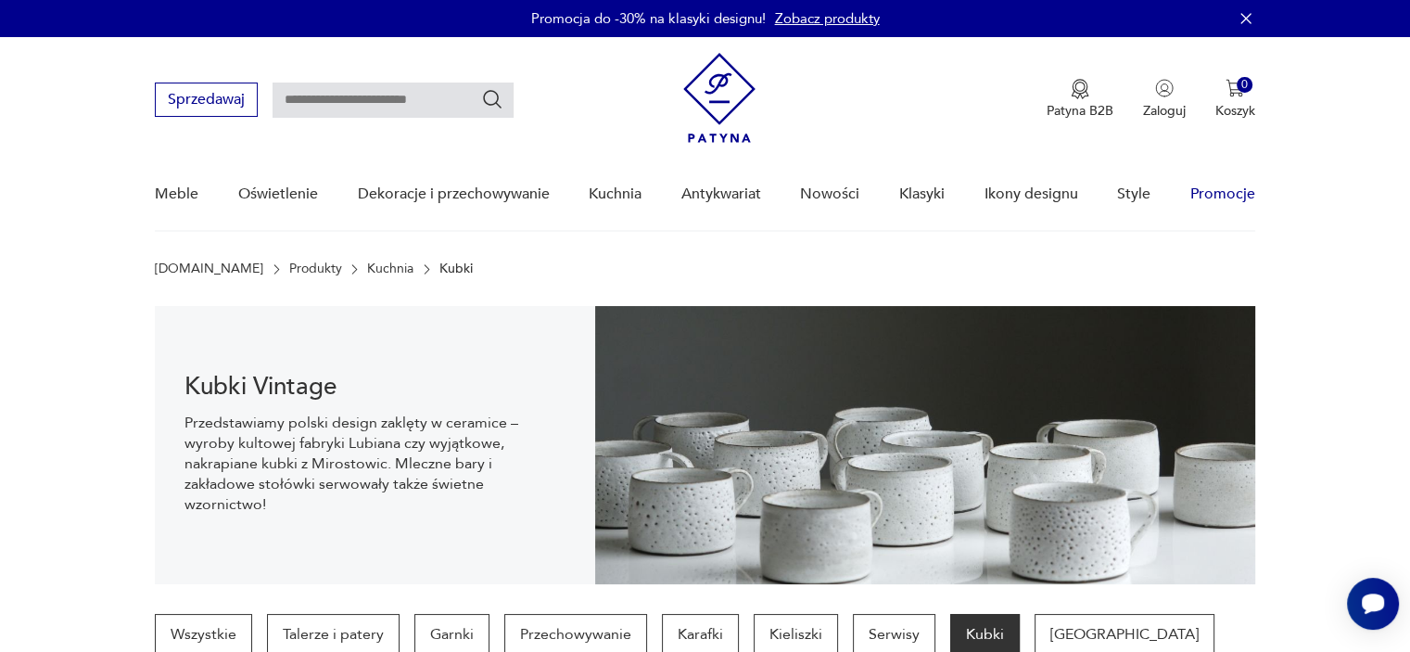
click at [1219, 209] on link "Promocje" at bounding box center [1222, 193] width 65 height 71
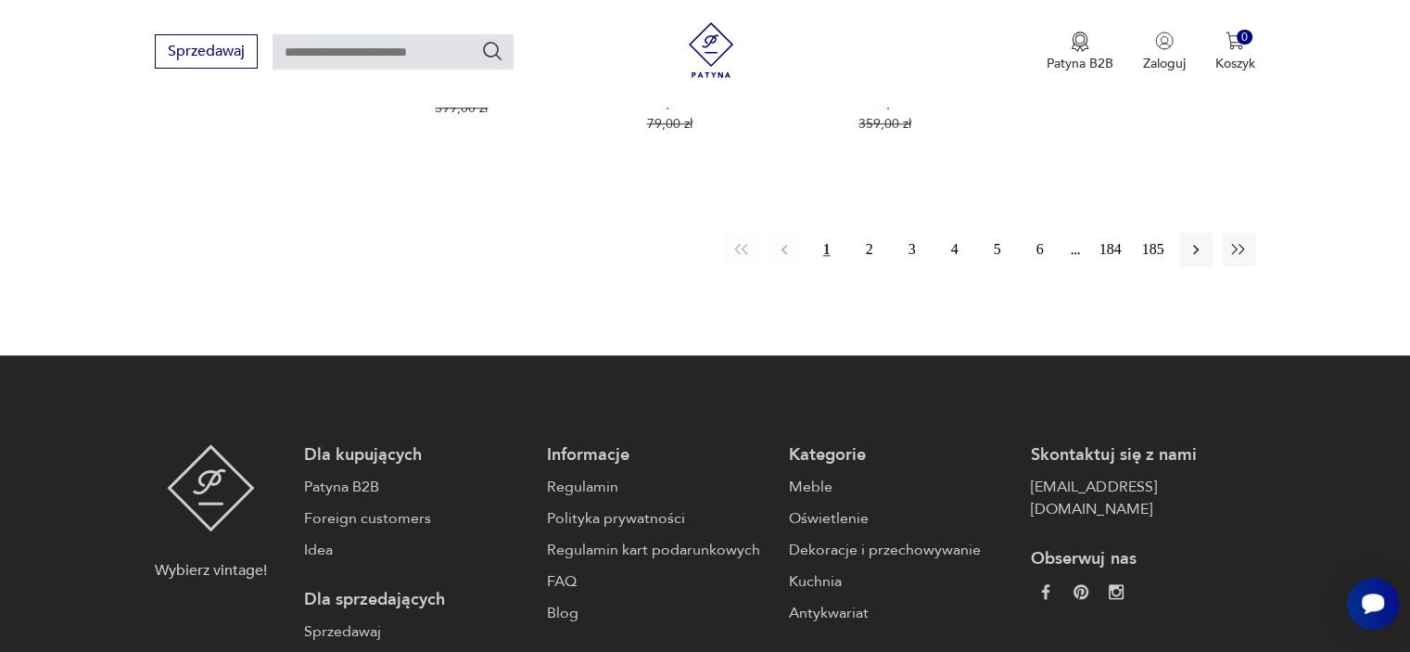
drag, startPoint x: 289, startPoint y: 373, endPoint x: 471, endPoint y: 499, distance: 221.1
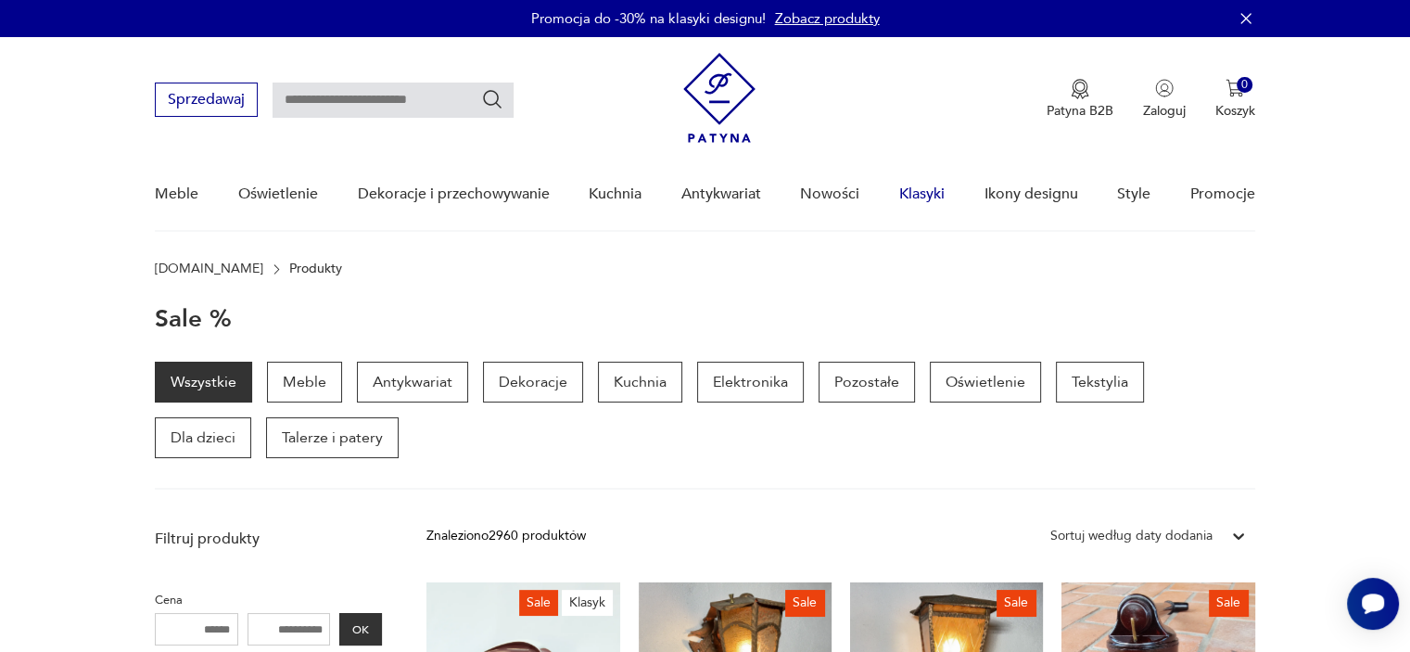
click at [938, 195] on link "Klasyki" at bounding box center [921, 193] width 45 height 71
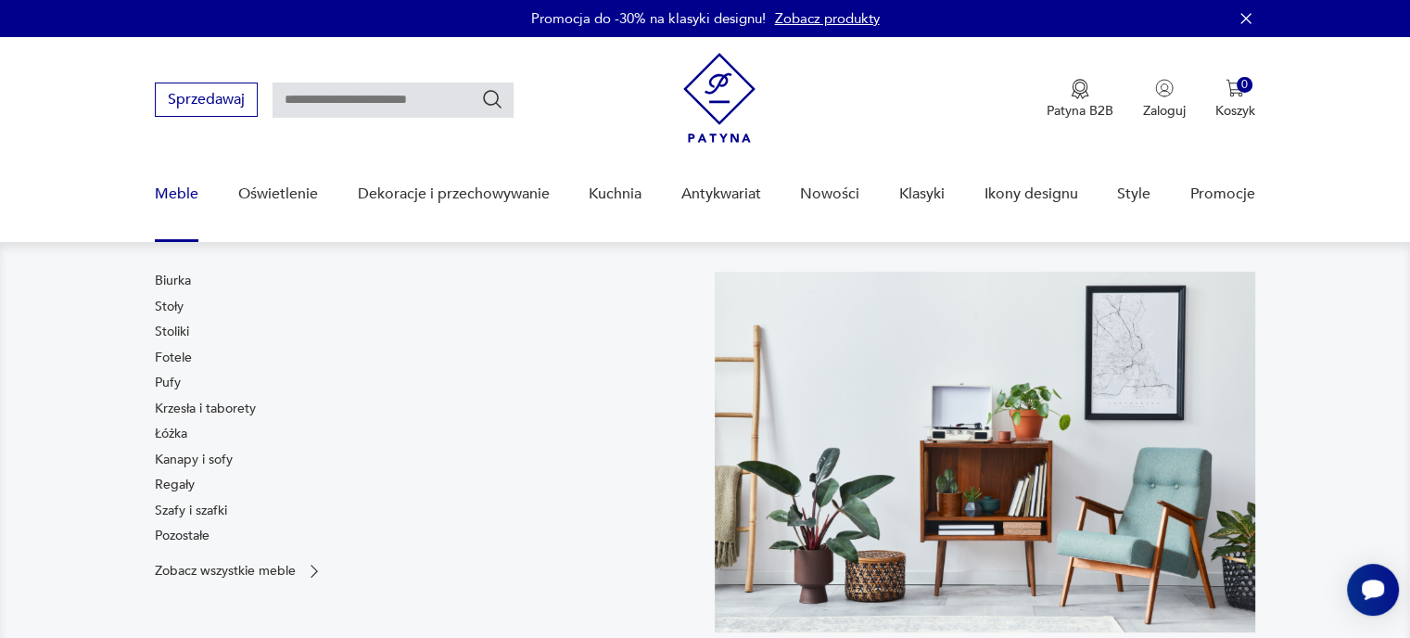
click at [159, 188] on link "Meble" at bounding box center [177, 193] width 44 height 71
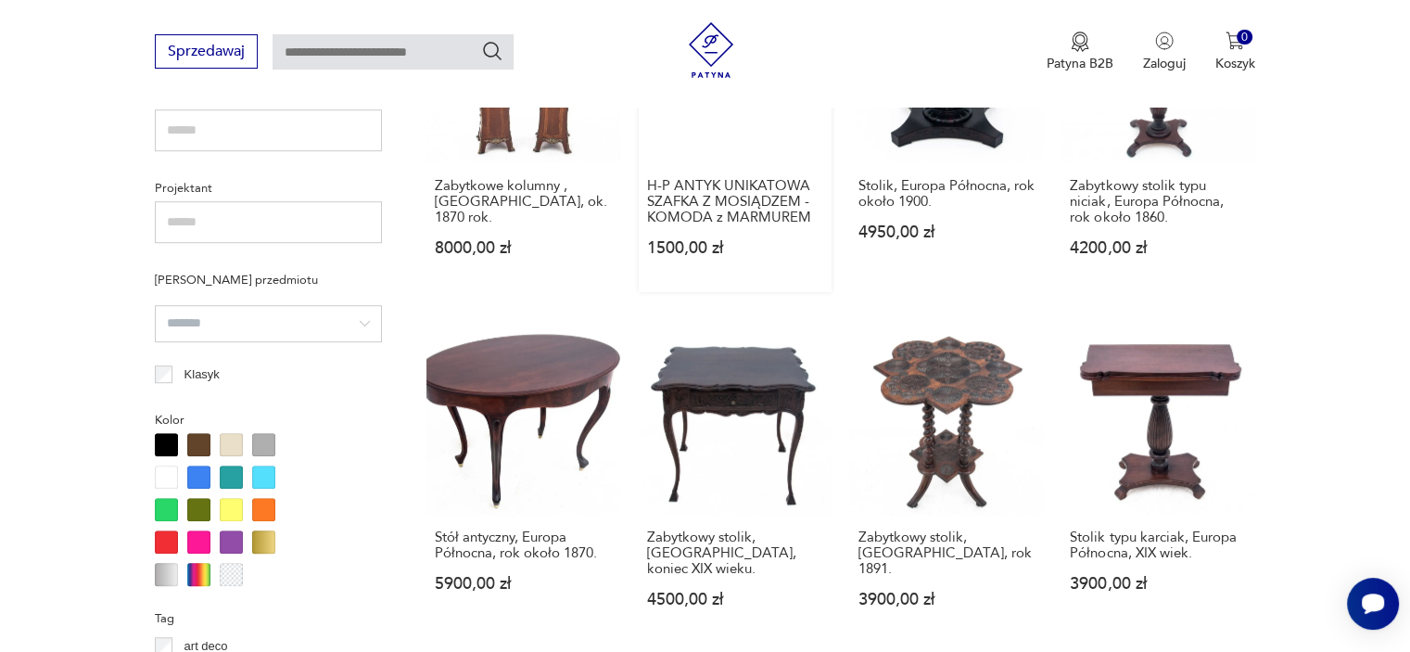
scroll to position [1296, 0]
